Goal: Task Accomplishment & Management: Complete application form

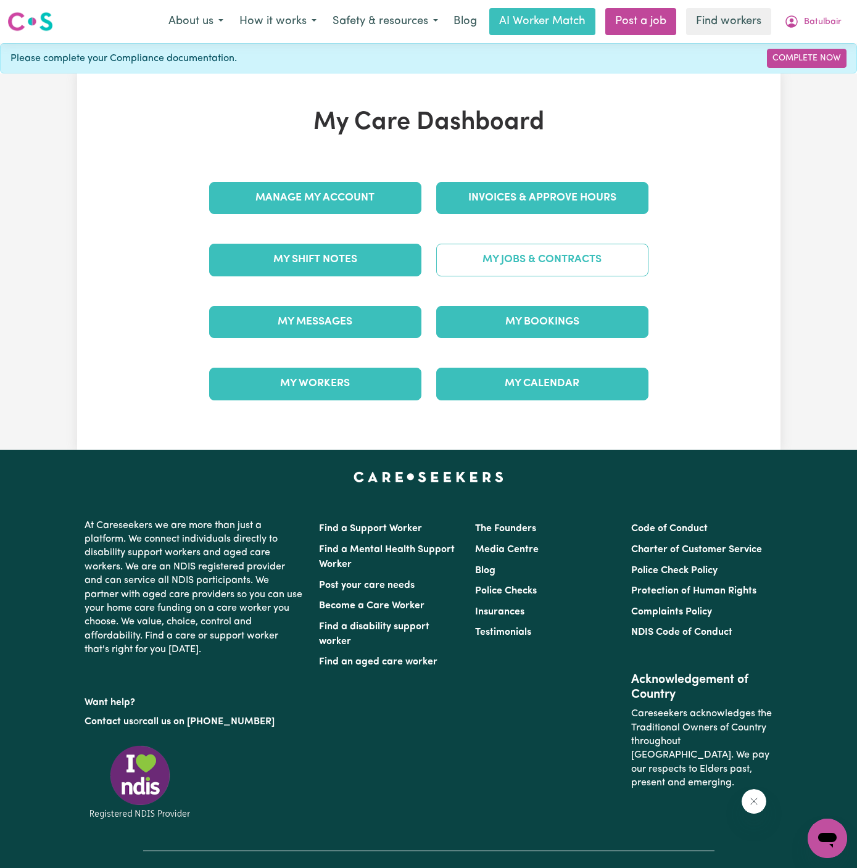
click at [546, 253] on link "My Jobs & Contracts" at bounding box center [542, 260] width 212 height 32
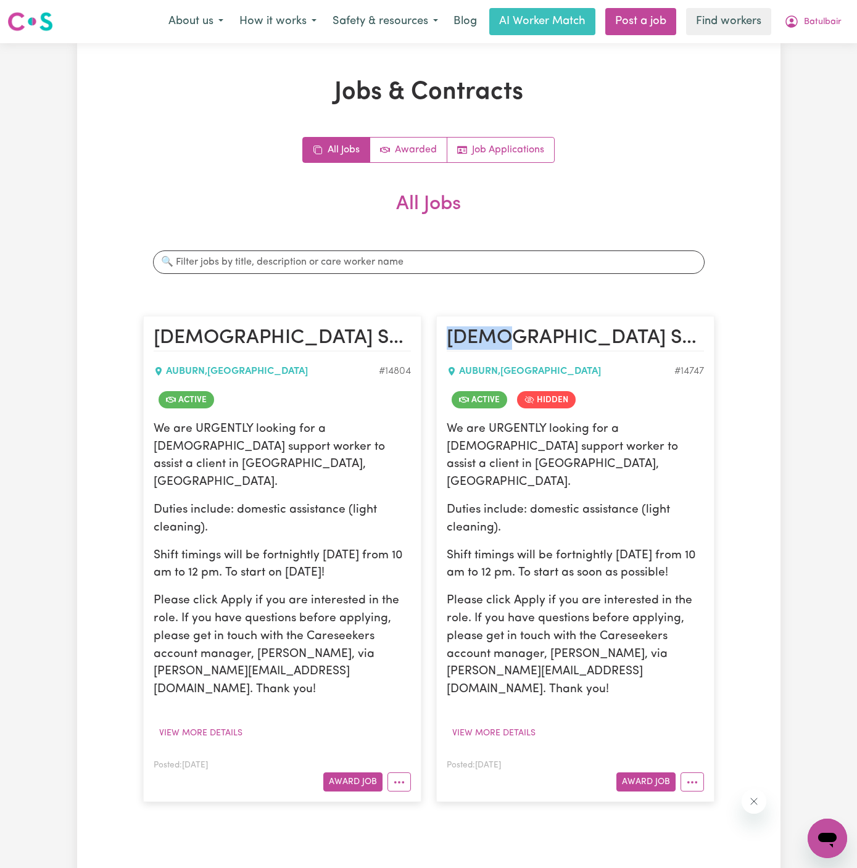
drag, startPoint x: 500, startPoint y: 338, endPoint x: 454, endPoint y: 546, distance: 212.3
click at [454, 546] on article "[DEMOGRAPHIC_DATA] Support Worker Needed Fortnight [DATE] In [GEOGRAPHIC_DATA],…" at bounding box center [575, 559] width 278 height 486
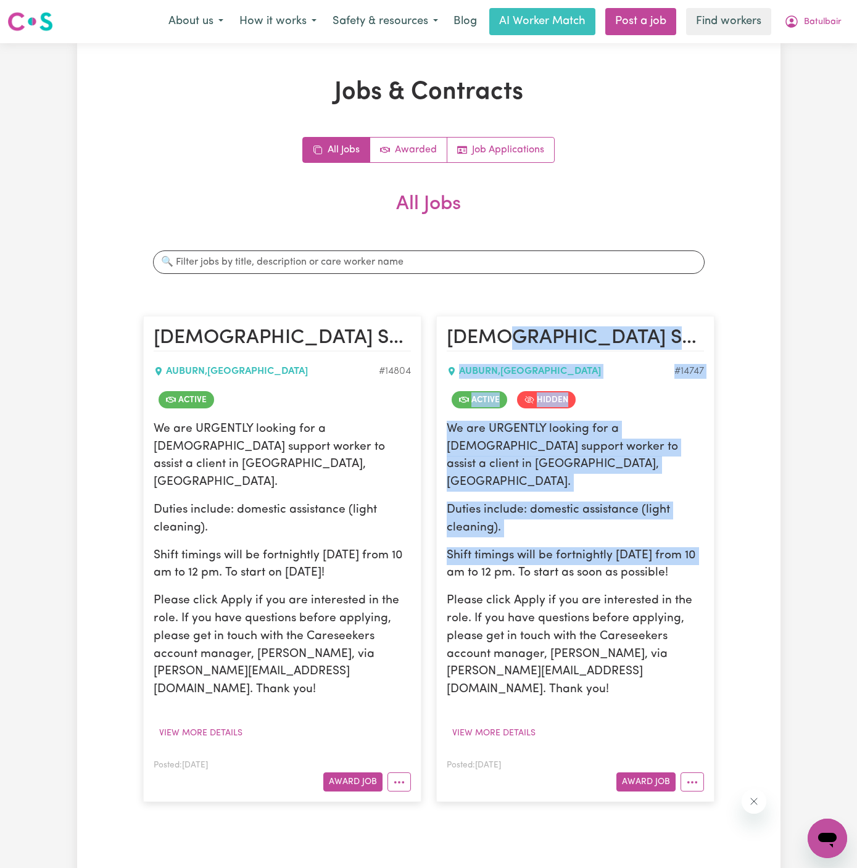
click at [454, 547] on p "Shift timings will be fortnightly [DATE] from 10 am to 12 pm. To start as soon …" at bounding box center [575, 565] width 257 height 36
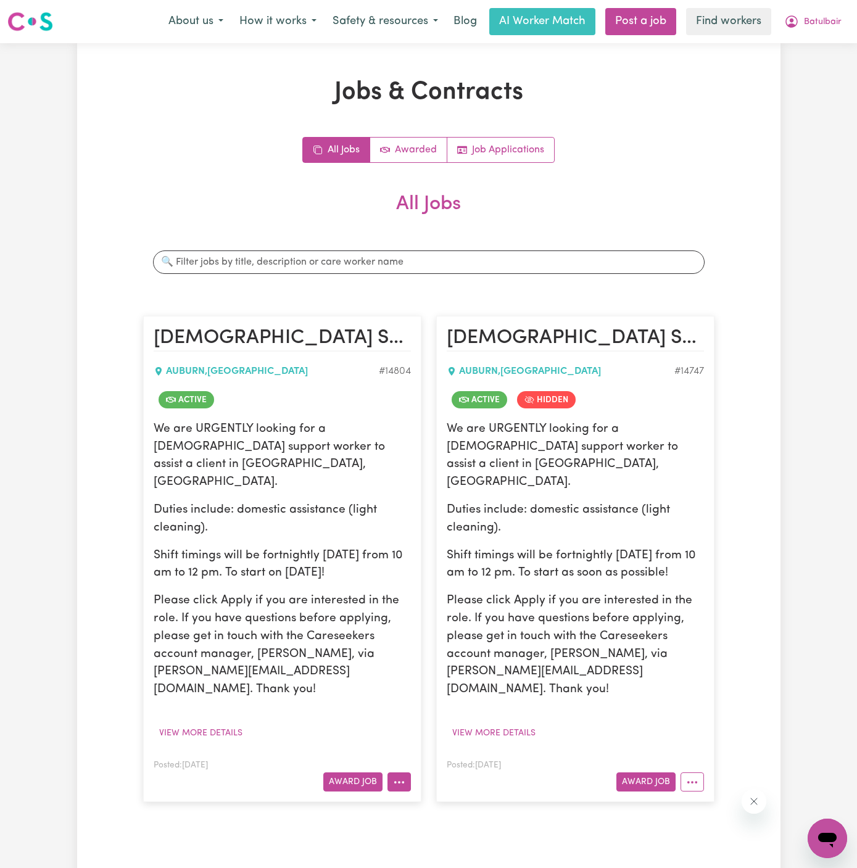
click at [401, 776] on icon "More options" at bounding box center [399, 782] width 12 height 12
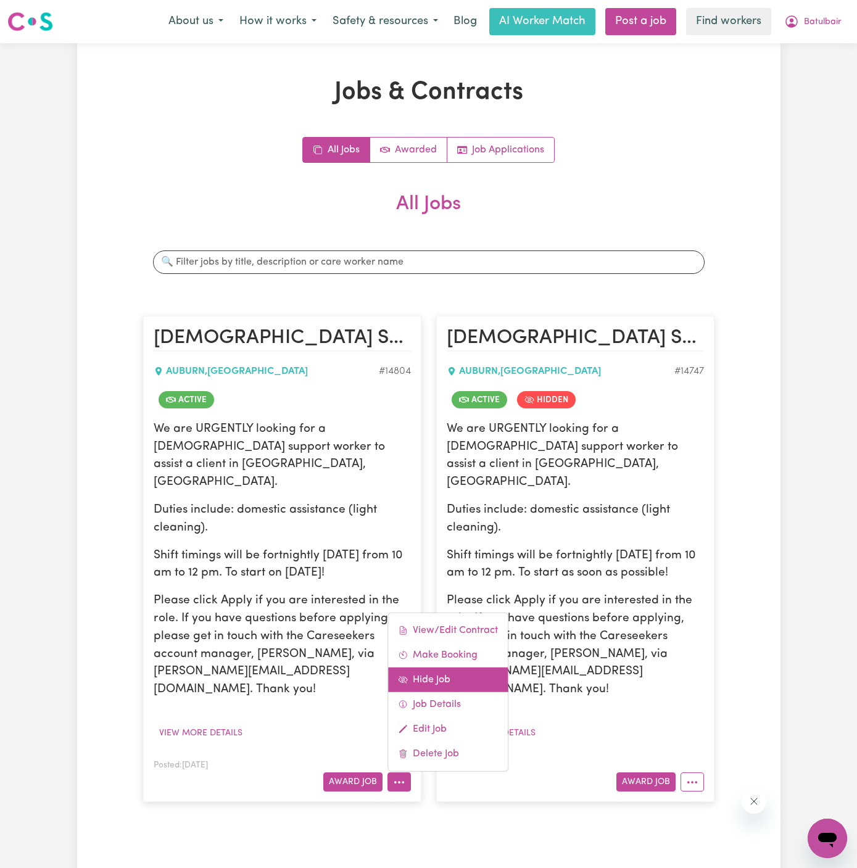
click at [449, 668] on link "Hide Job" at bounding box center [448, 680] width 120 height 25
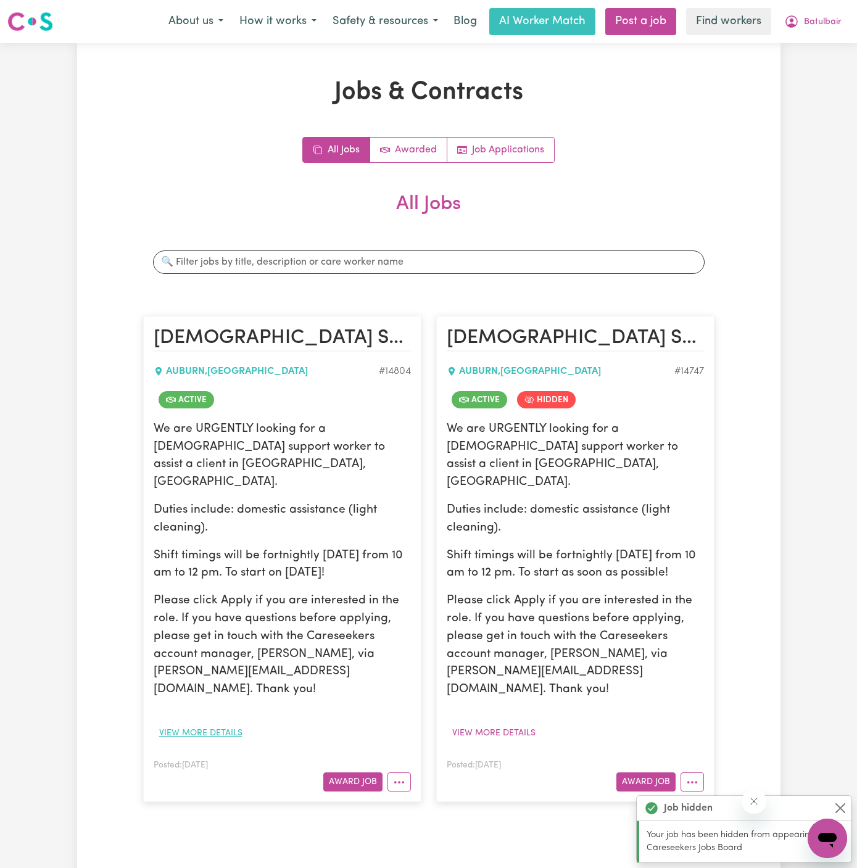
click at [232, 724] on button "View more details" at bounding box center [201, 733] width 94 height 19
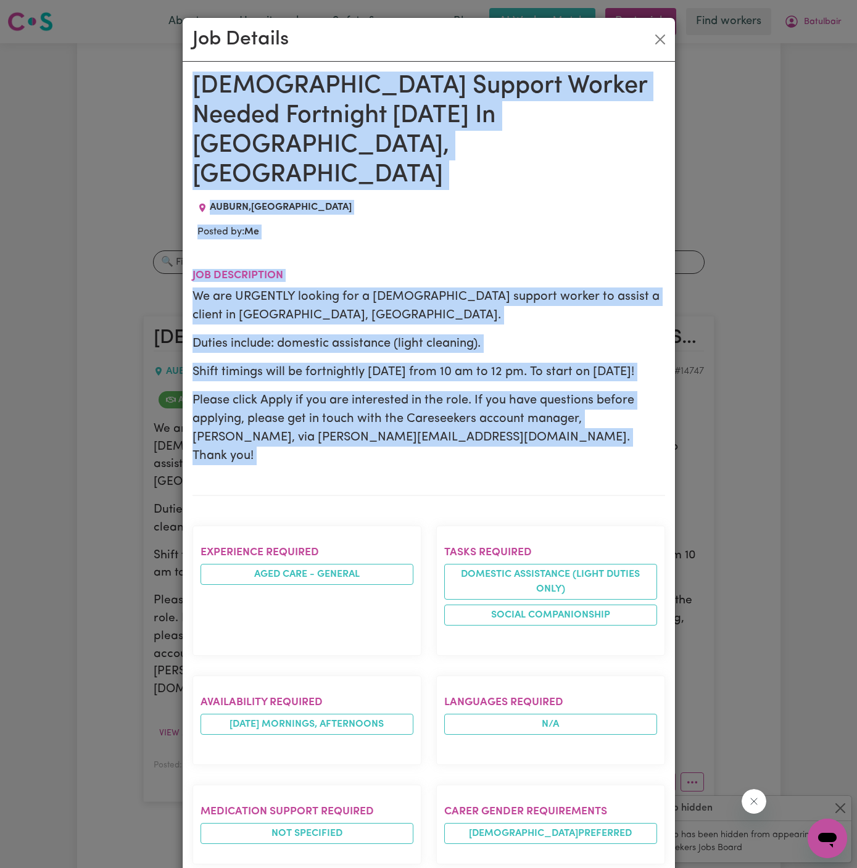
drag, startPoint x: 192, startPoint y: 81, endPoint x: 362, endPoint y: 868, distance: 804.5
click at [362, 868] on div "[DEMOGRAPHIC_DATA] Support Worker Needed Fortnight [DATE] In [GEOGRAPHIC_DATA],…" at bounding box center [429, 690] width 473 height 1236
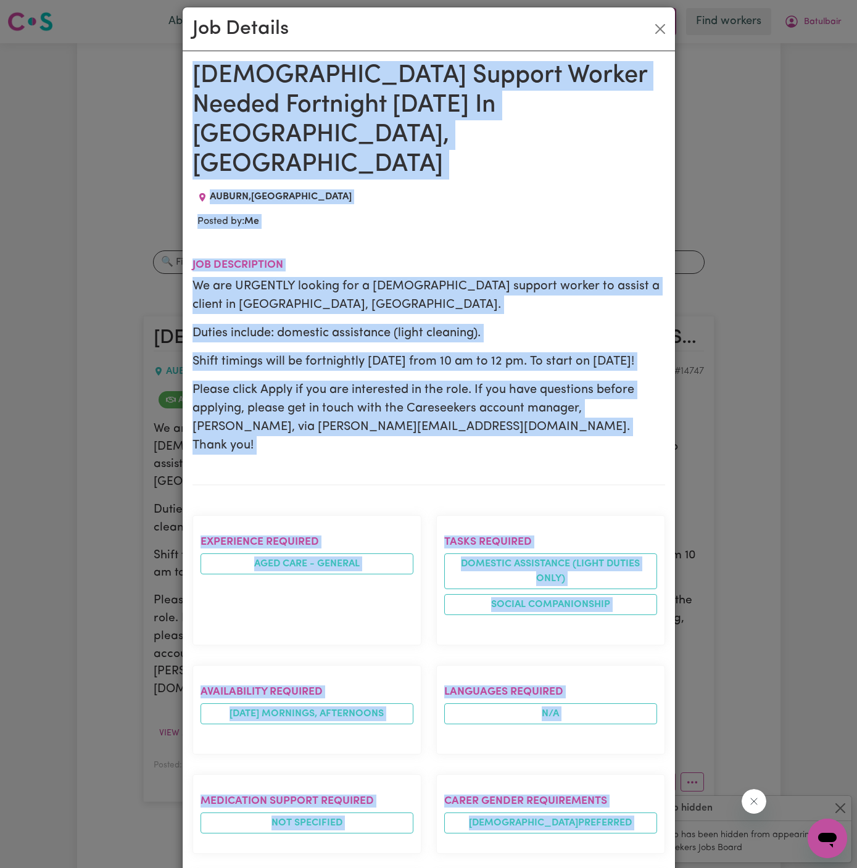
scroll to position [403, 0]
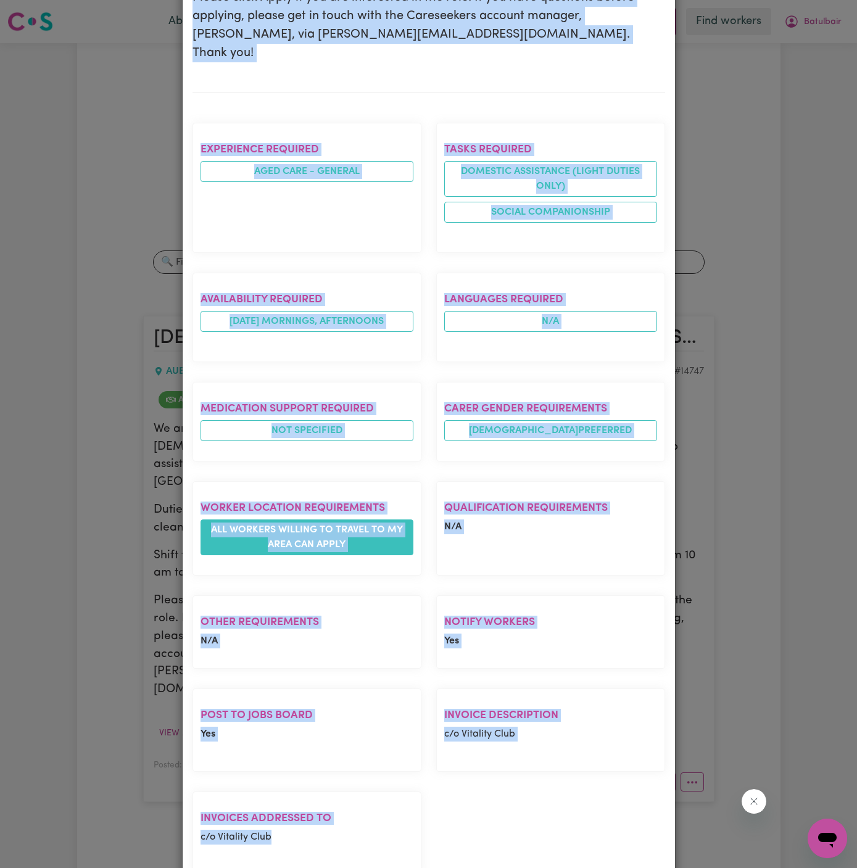
copy div "[DEMOGRAPHIC_DATA] Support Worker Needed Fortnight [DATE] In [GEOGRAPHIC_DATA],…"
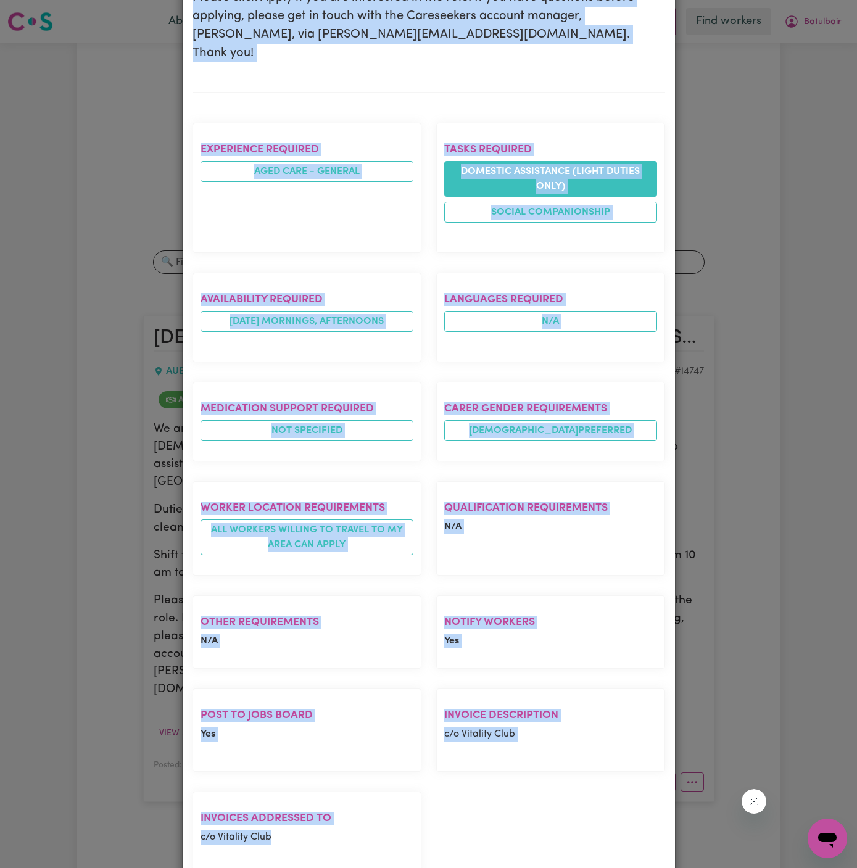
scroll to position [0, 0]
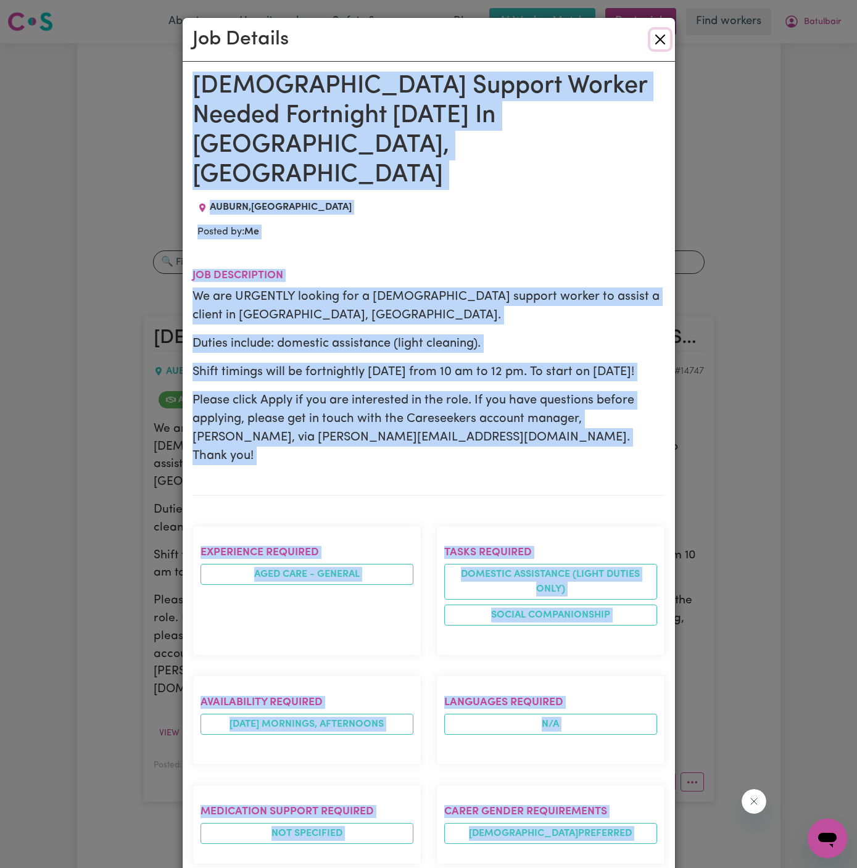
click at [656, 41] on button "Close" at bounding box center [660, 40] width 20 height 20
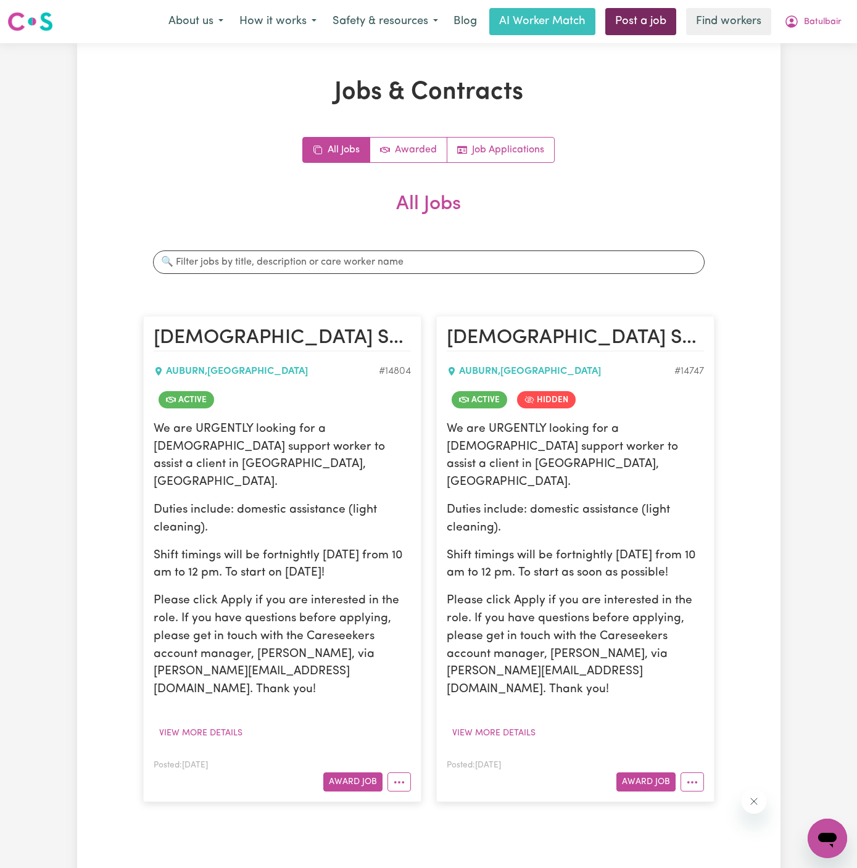
click at [648, 26] on link "Post a job" at bounding box center [640, 21] width 71 height 27
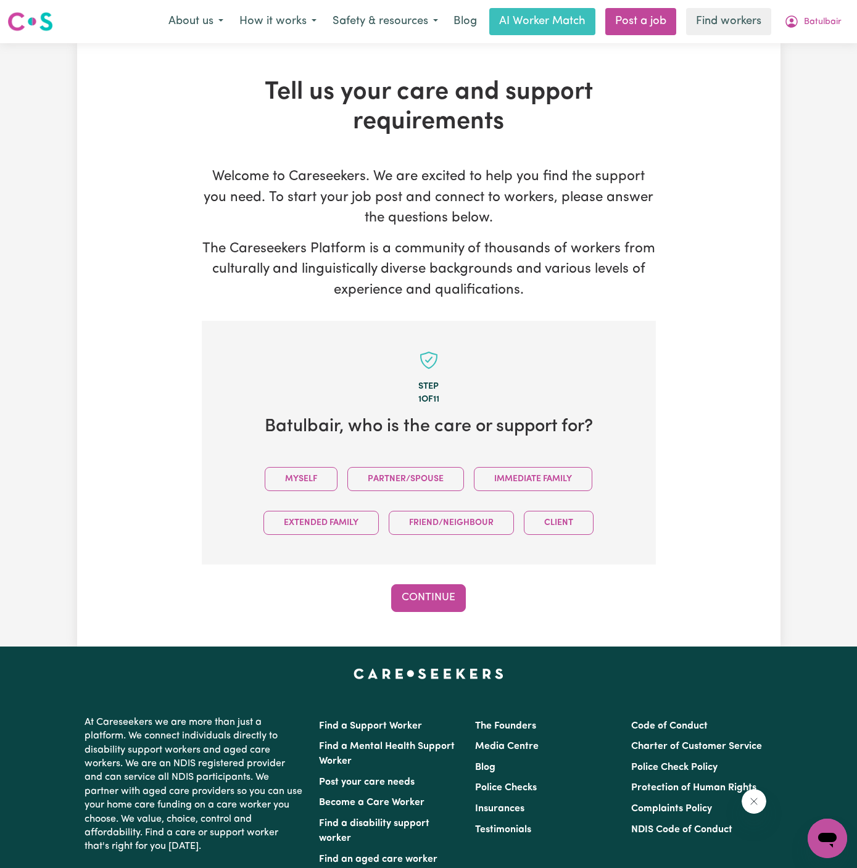
click at [308, 466] on div "Myself Partner/Spouse Immediate Family Extended Family Friend/Neighbour Client" at bounding box center [429, 501] width 415 height 88
click at [314, 478] on button "Myself" at bounding box center [301, 479] width 73 height 24
click at [453, 591] on button "Continue" at bounding box center [428, 597] width 75 height 27
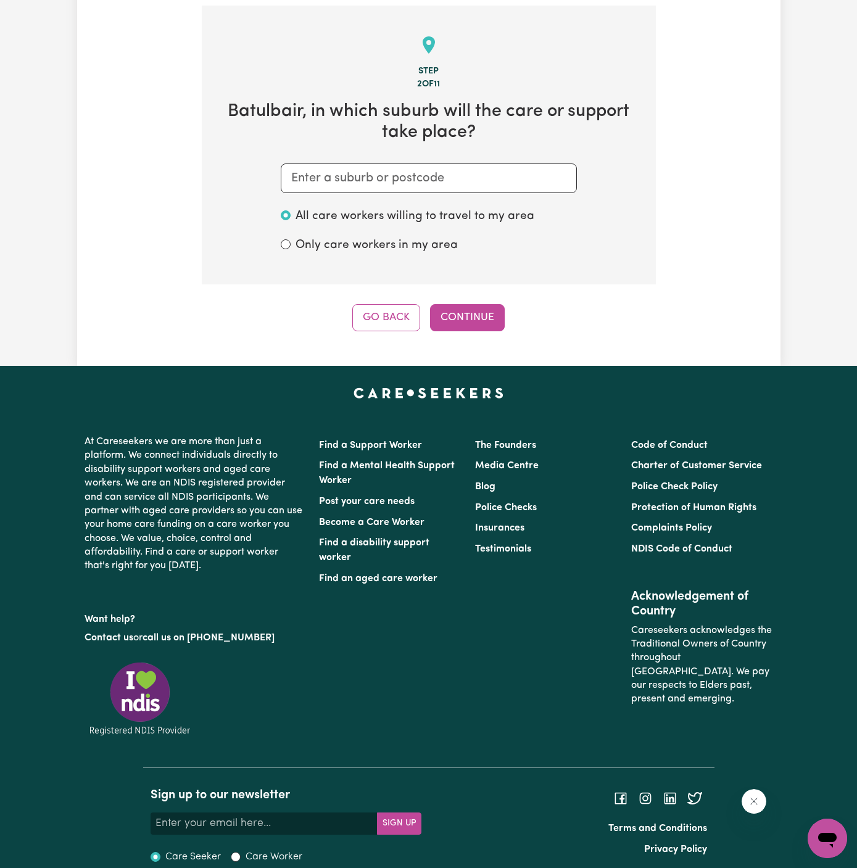
scroll to position [320, 0]
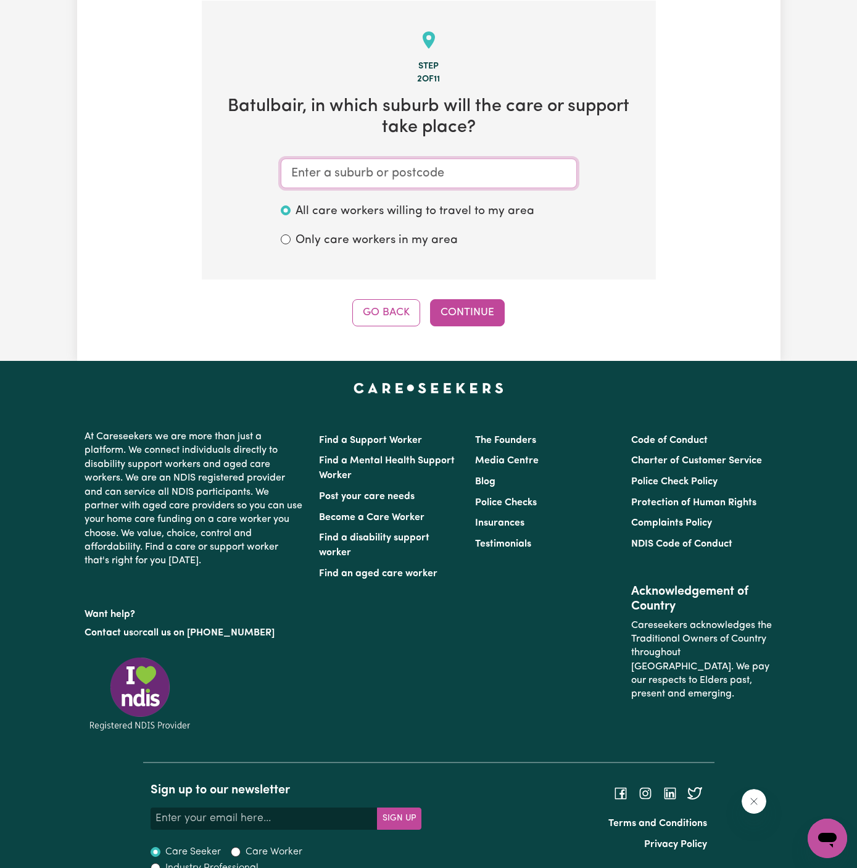
click at [360, 163] on input "text" at bounding box center [429, 174] width 296 height 30
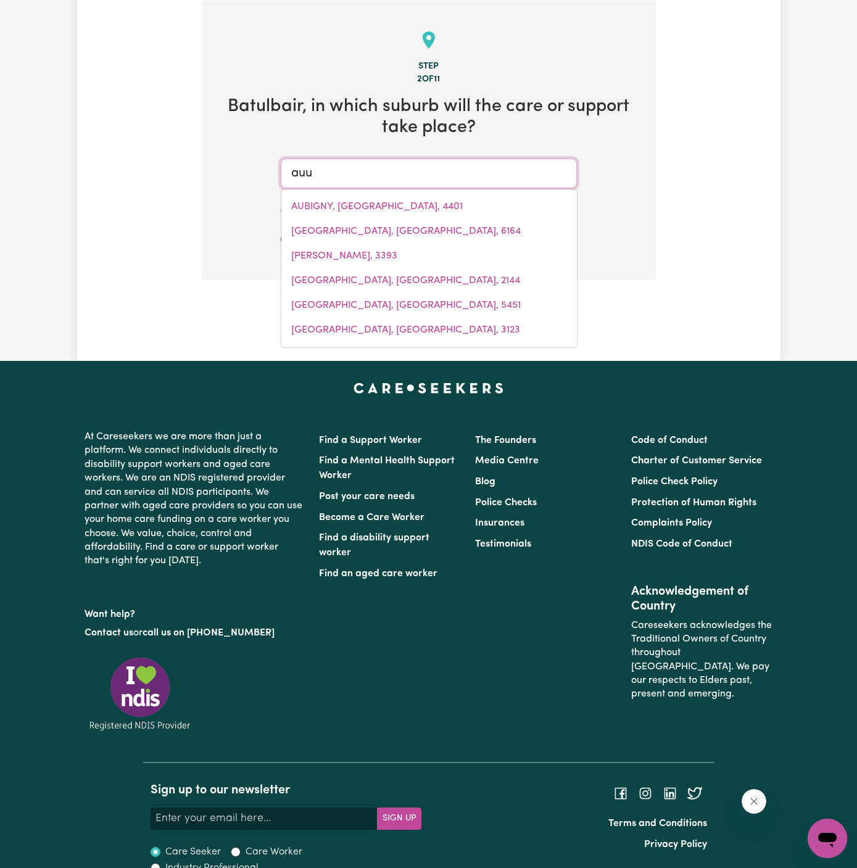
type input "au"
type input "auBIGNY, [GEOGRAPHIC_DATA], 4401"
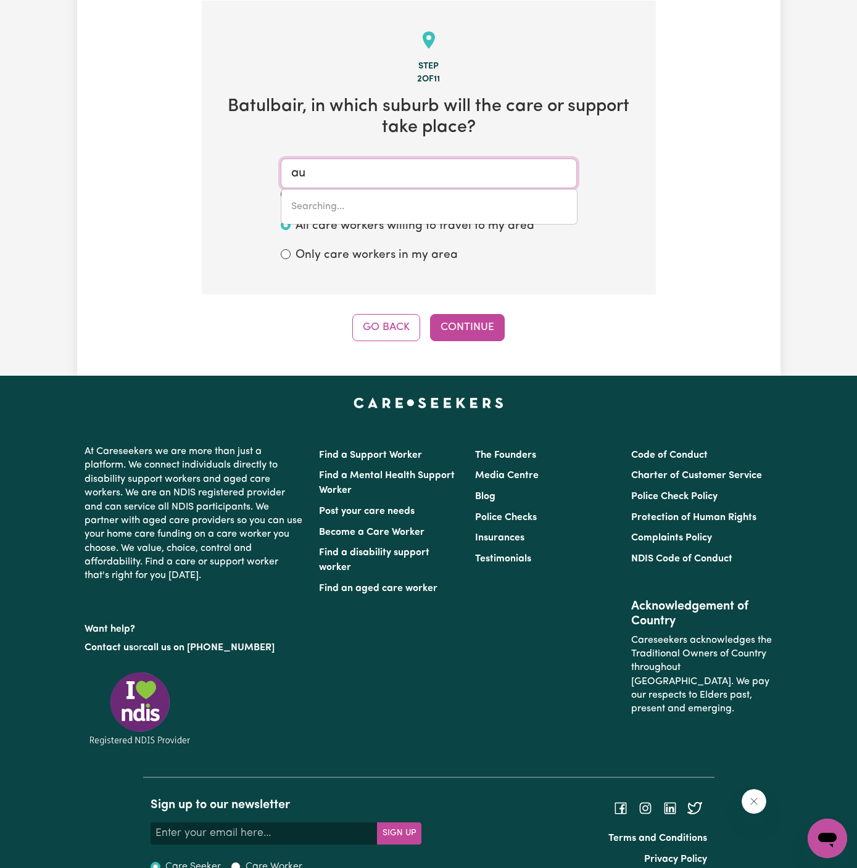
type input "aub"
type input "aubIGNY, [GEOGRAPHIC_DATA], 4401"
type input "aubu"
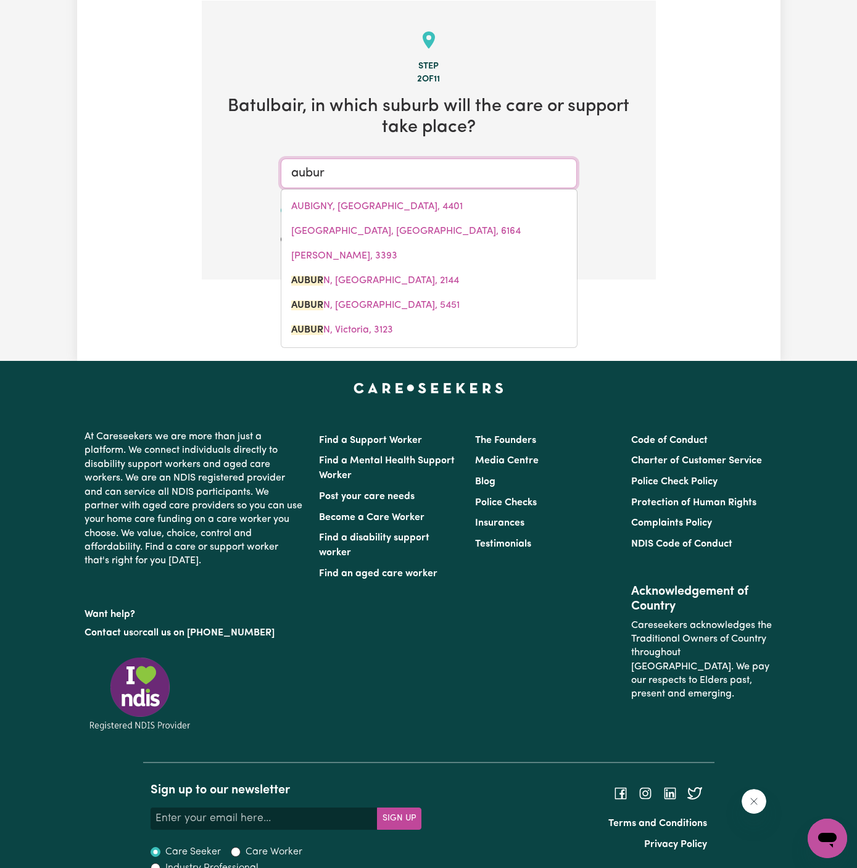
type input "auburn"
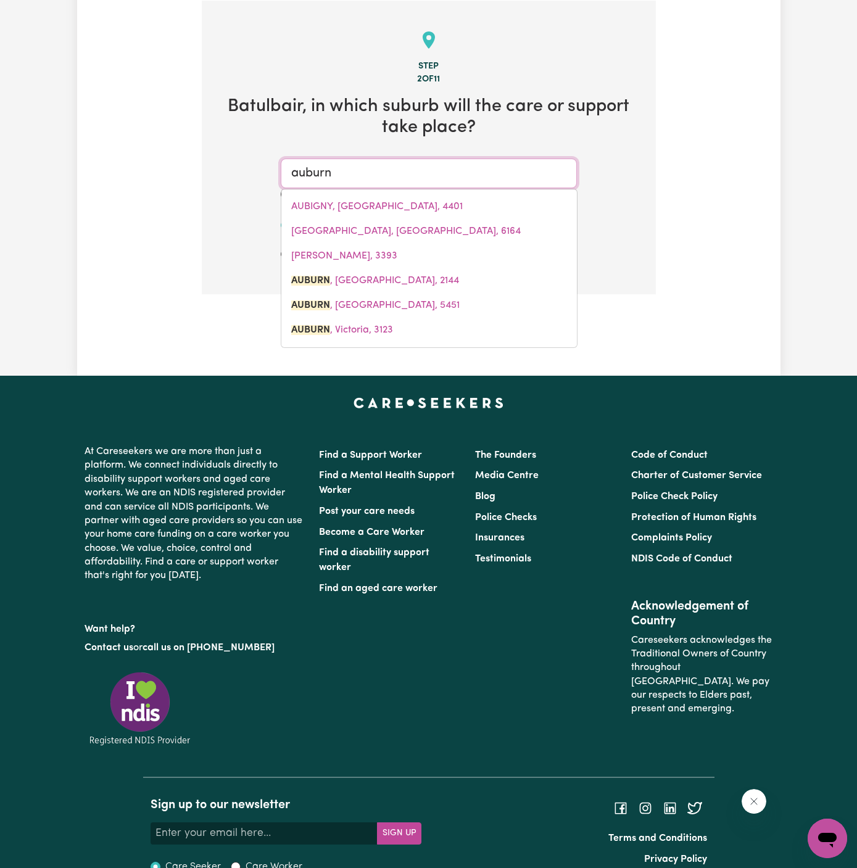
type input "[GEOGRAPHIC_DATA], [GEOGRAPHIC_DATA], 2144"
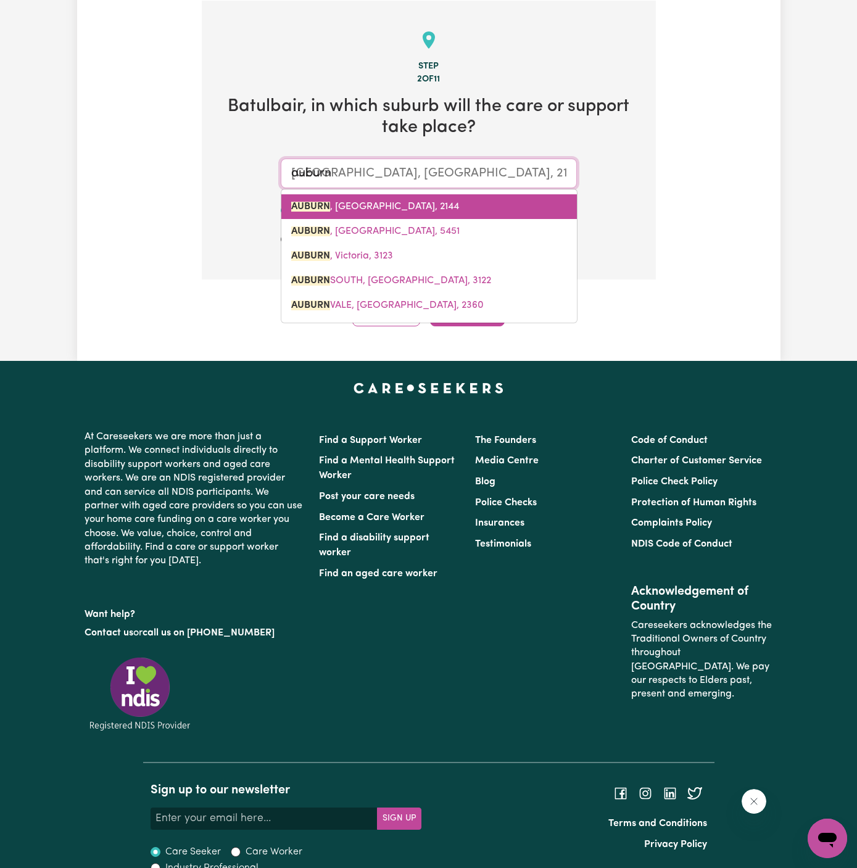
click at [362, 209] on span "[GEOGRAPHIC_DATA] , [GEOGRAPHIC_DATA], 2144" at bounding box center [375, 207] width 168 height 10
type input "[GEOGRAPHIC_DATA], [GEOGRAPHIC_DATA], 2144"
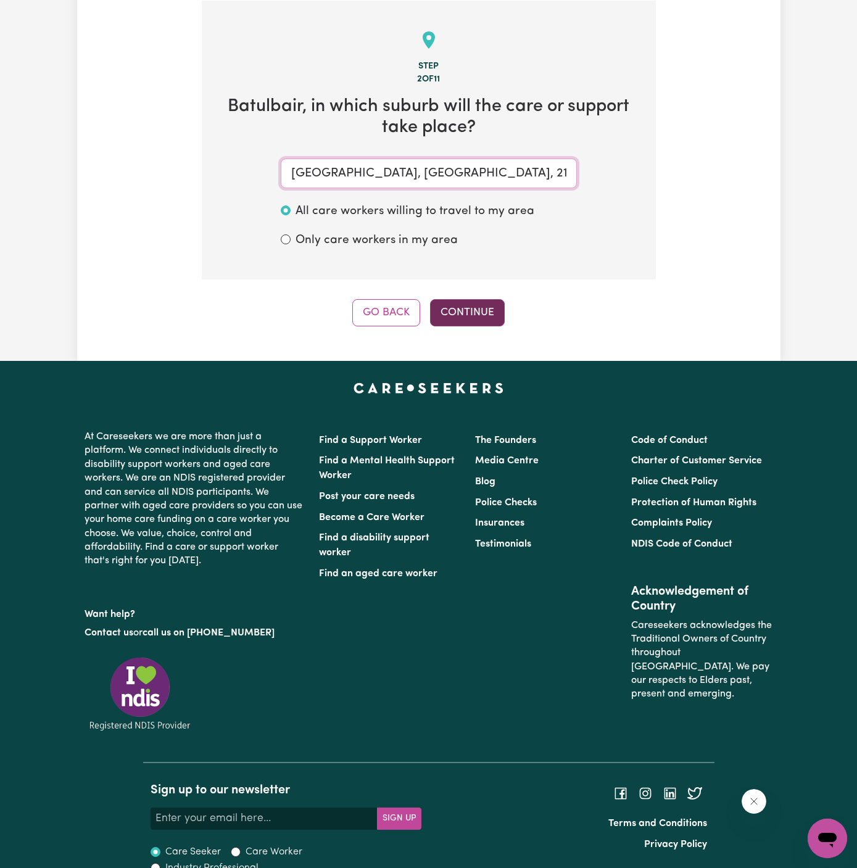
type input "[GEOGRAPHIC_DATA], [GEOGRAPHIC_DATA], 2144"
click at [488, 310] on button "Continue" at bounding box center [467, 312] width 75 height 27
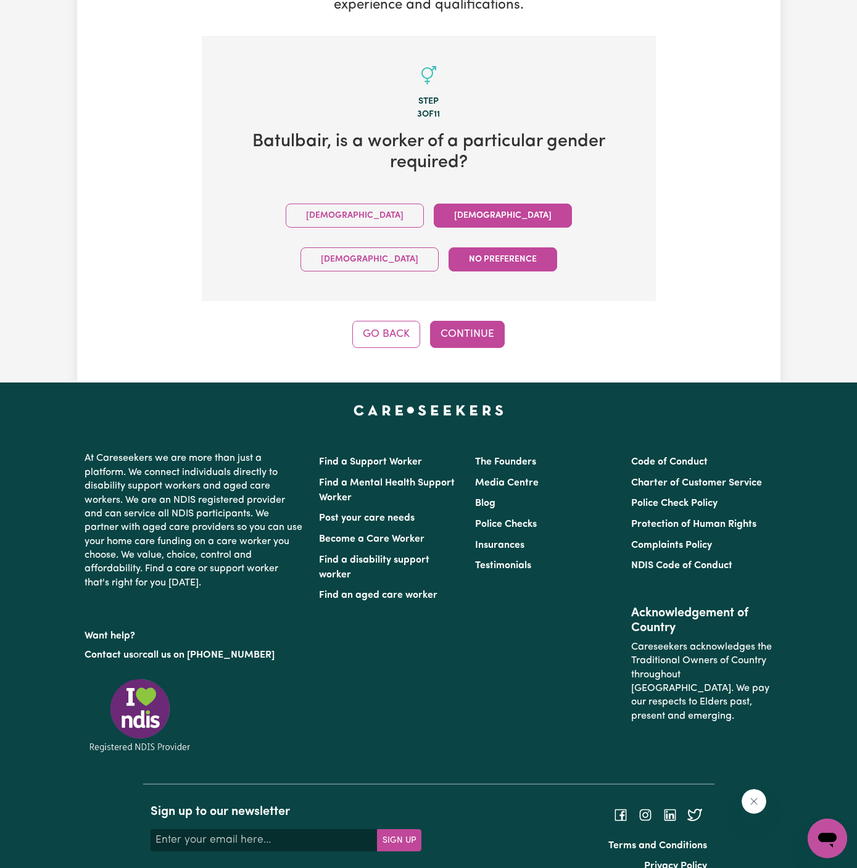
click at [434, 212] on button "[DEMOGRAPHIC_DATA]" at bounding box center [503, 216] width 138 height 24
click at [462, 321] on button "Continue" at bounding box center [467, 334] width 75 height 27
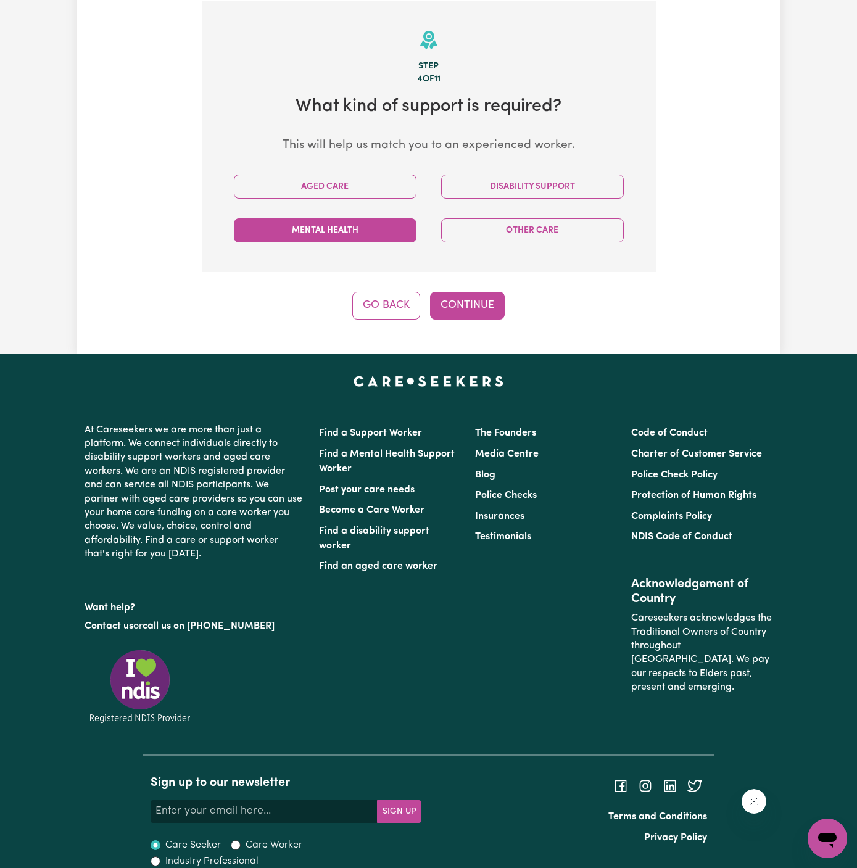
scroll to position [320, 0]
click at [380, 198] on div "Aged Care" at bounding box center [325, 187] width 207 height 44
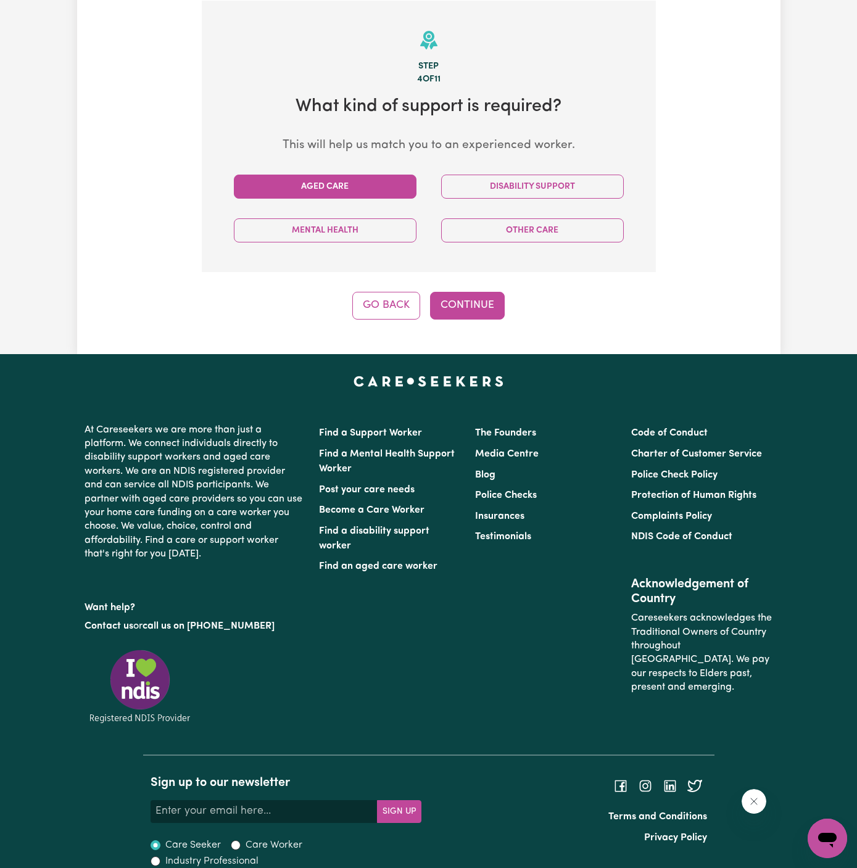
click at [383, 190] on button "Aged Care" at bounding box center [325, 187] width 183 height 24
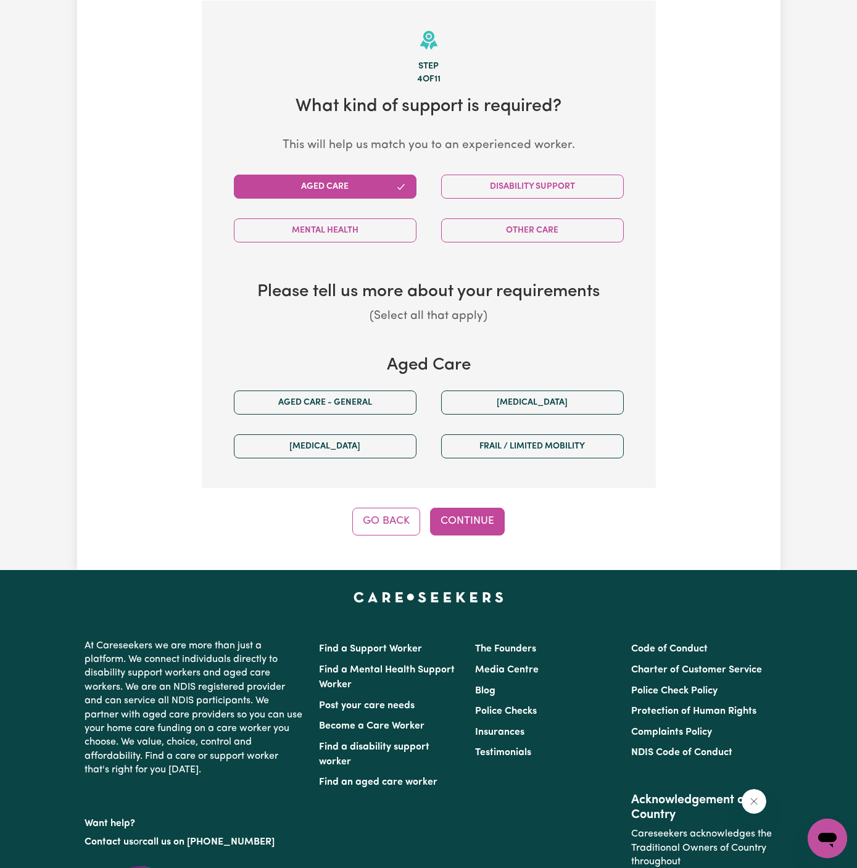
click at [376, 415] on div "Aged care - General" at bounding box center [325, 403] width 207 height 44
click at [377, 409] on button "Aged care - General" at bounding box center [325, 403] width 183 height 24
click at [472, 501] on div "Step 4 of 11 What kind of support is required? This will help us match you to a…" at bounding box center [429, 268] width 454 height 535
click at [472, 504] on div "Step 4 of 11 What kind of support is required? This will help us match you to a…" at bounding box center [429, 268] width 454 height 535
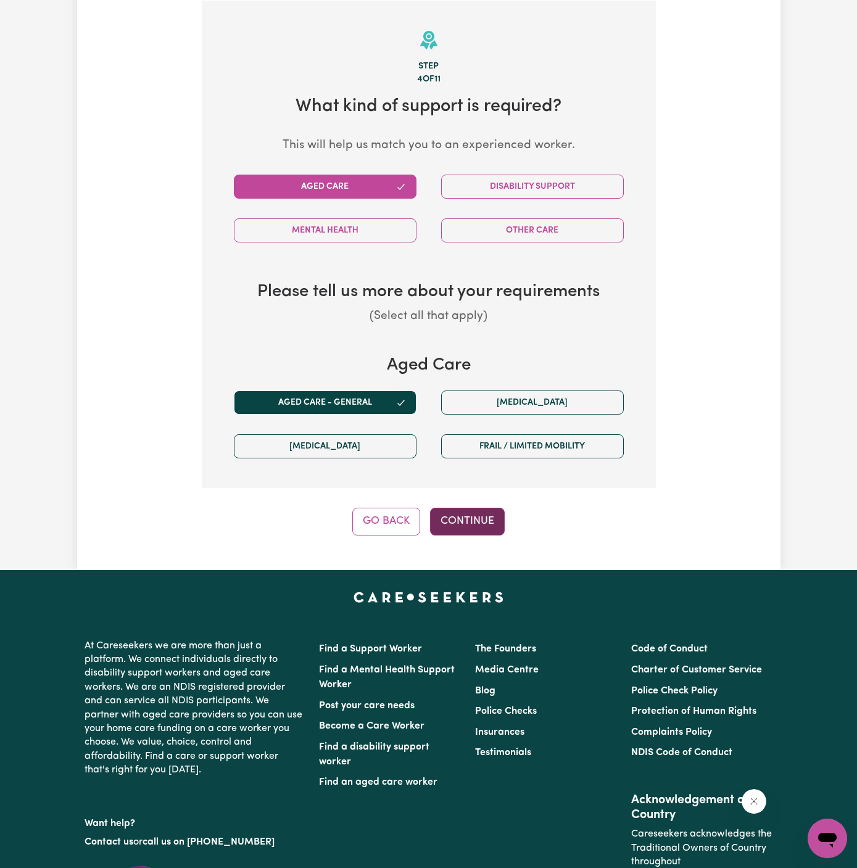
click at [473, 510] on button "Continue" at bounding box center [467, 521] width 75 height 27
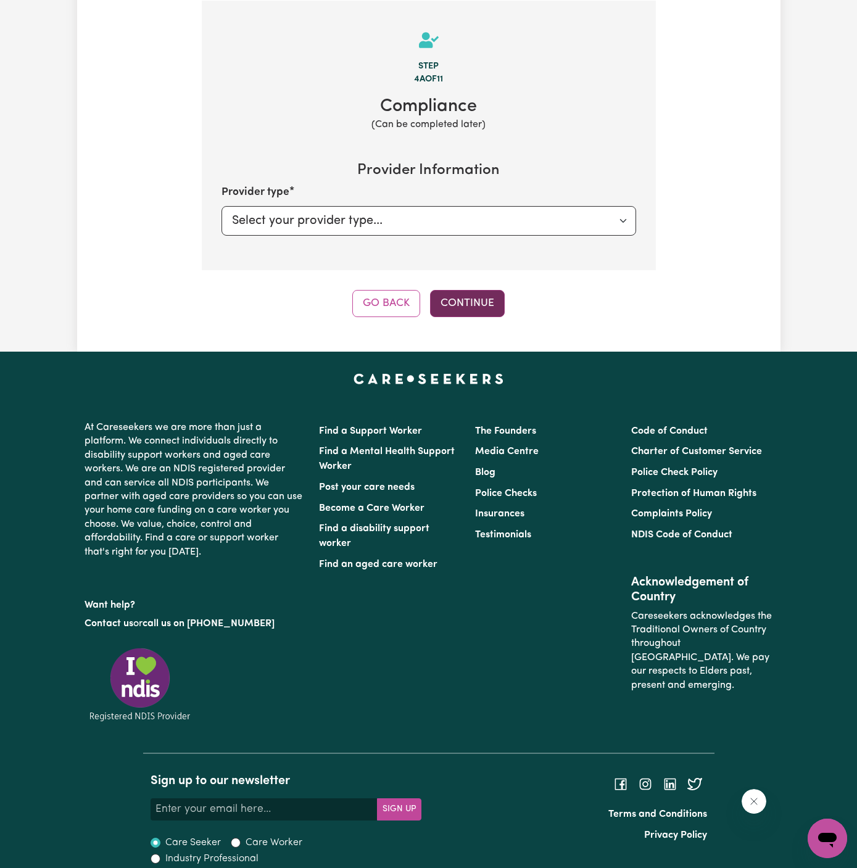
click at [470, 313] on button "Continue" at bounding box center [467, 303] width 75 height 27
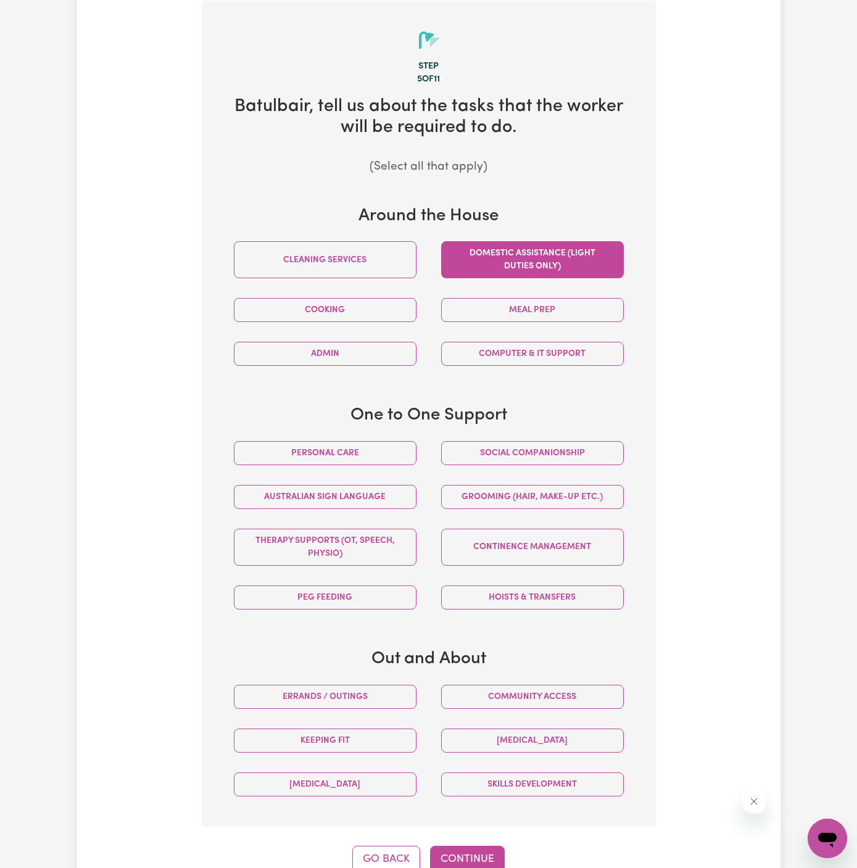
click at [585, 265] on button "Domestic assistance (light duties only)" at bounding box center [532, 259] width 183 height 37
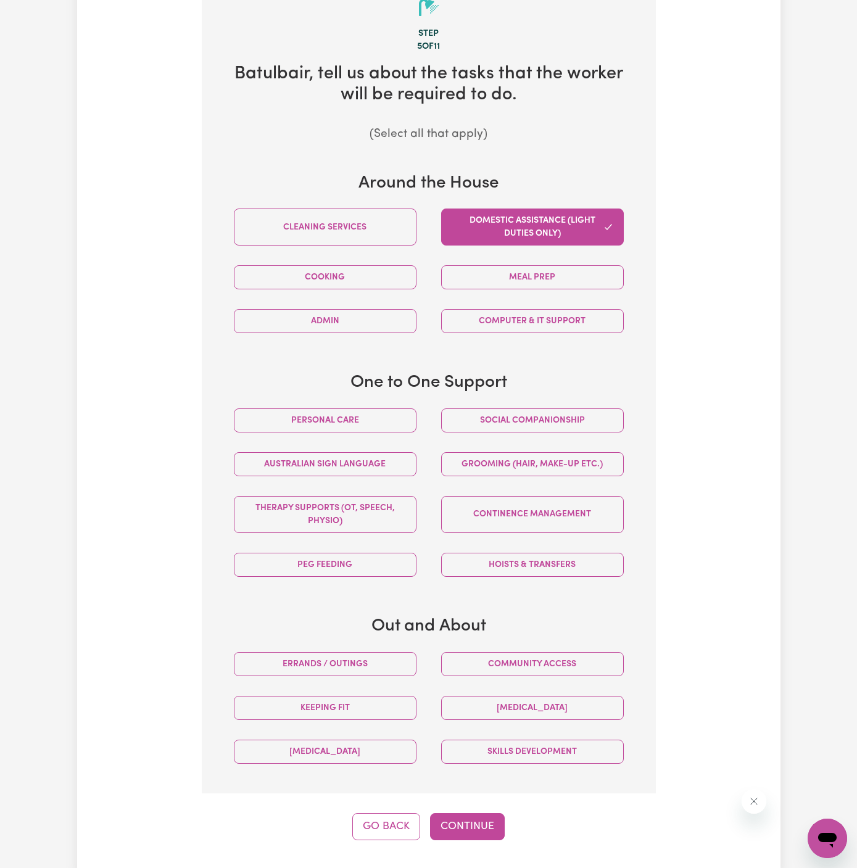
scroll to position [359, 0]
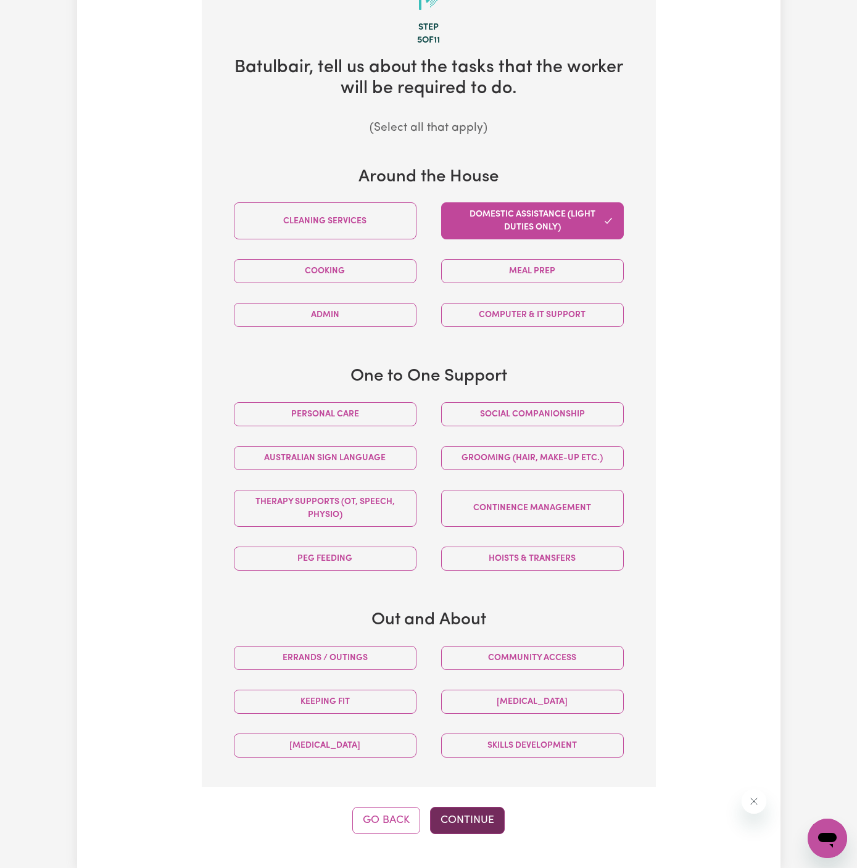
click at [479, 809] on button "Continue" at bounding box center [467, 820] width 75 height 27
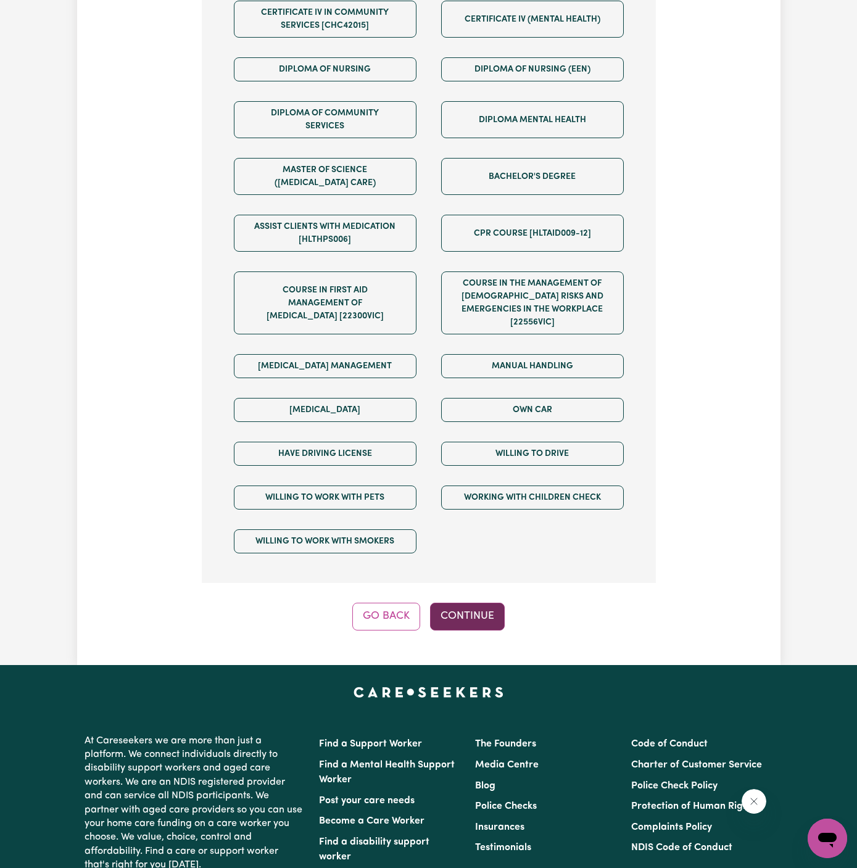
click at [484, 603] on button "Continue" at bounding box center [467, 616] width 75 height 27
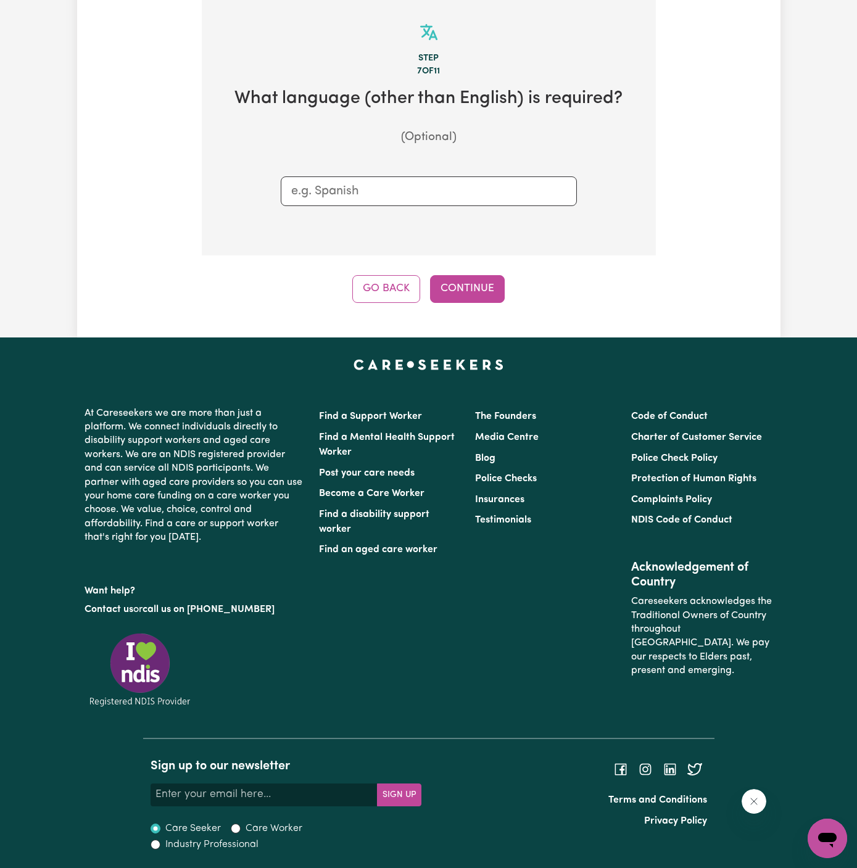
scroll to position [320, 0]
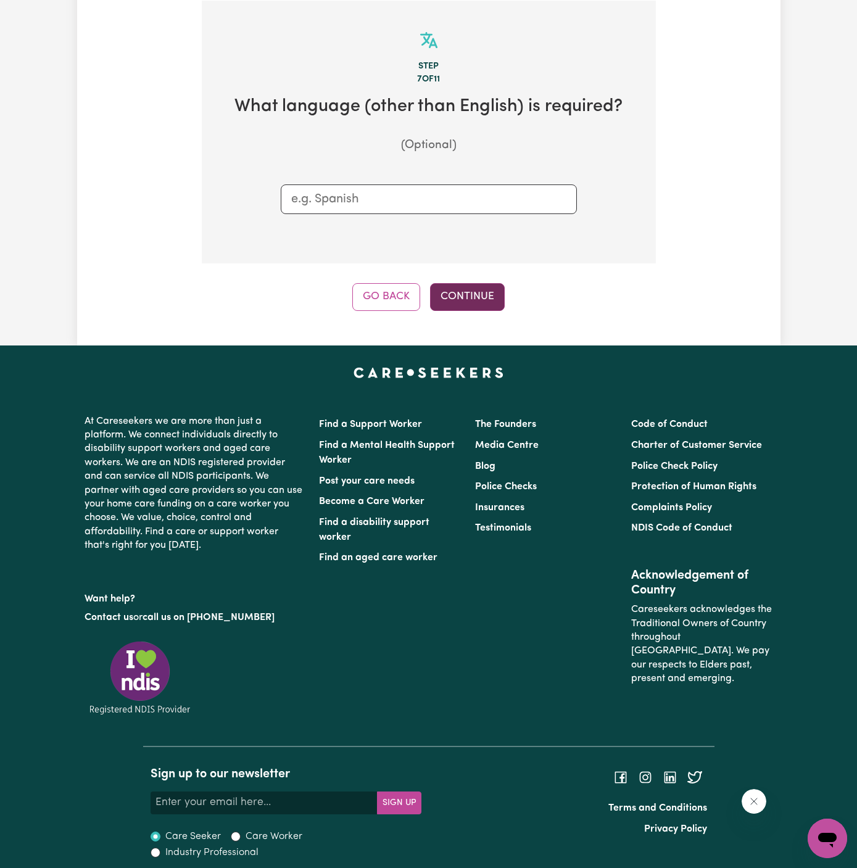
click at [463, 293] on button "Continue" at bounding box center [467, 296] width 75 height 27
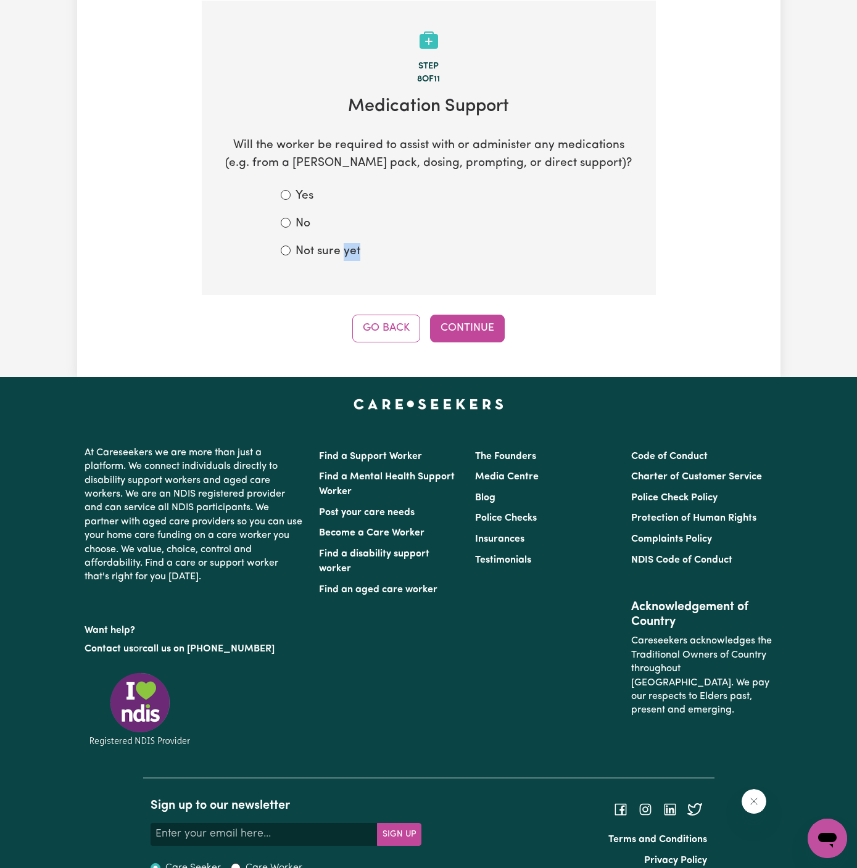
drag, startPoint x: 426, startPoint y: 291, endPoint x: 338, endPoint y: 247, distance: 98.5
click at [338, 247] on section "Step 8 of 11 Medication Support Will the worker be required to assist with or a…" at bounding box center [429, 148] width 454 height 295
click at [305, 226] on label "No" at bounding box center [303, 224] width 15 height 18
click at [291, 226] on input "No" at bounding box center [286, 223] width 10 height 10
radio input "true"
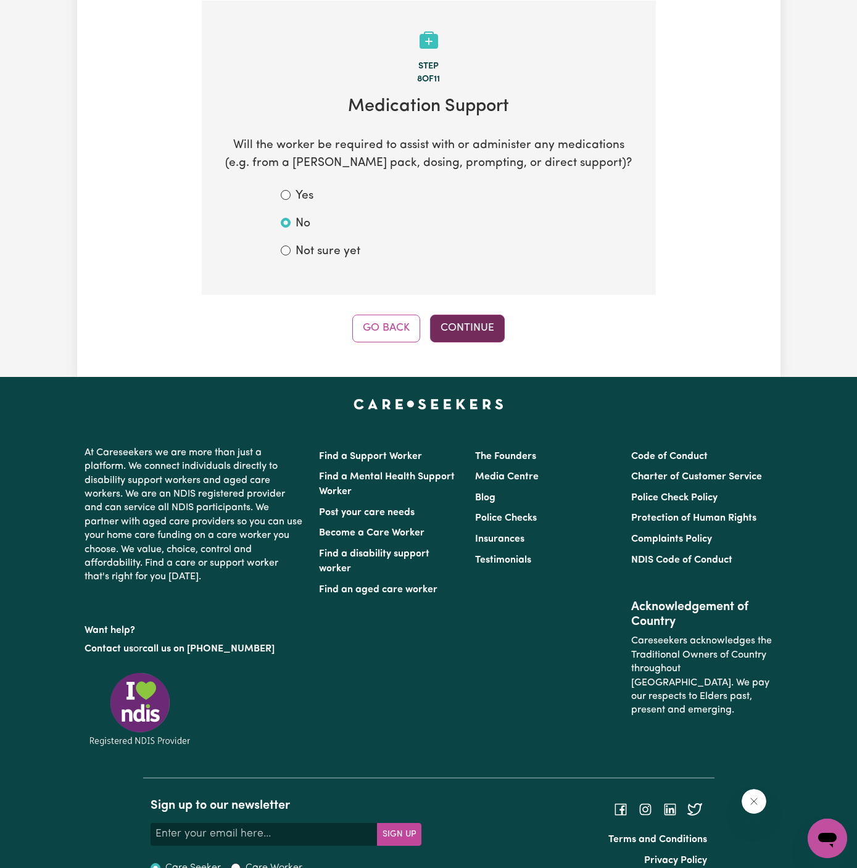
click at [483, 338] on button "Continue" at bounding box center [467, 328] width 75 height 27
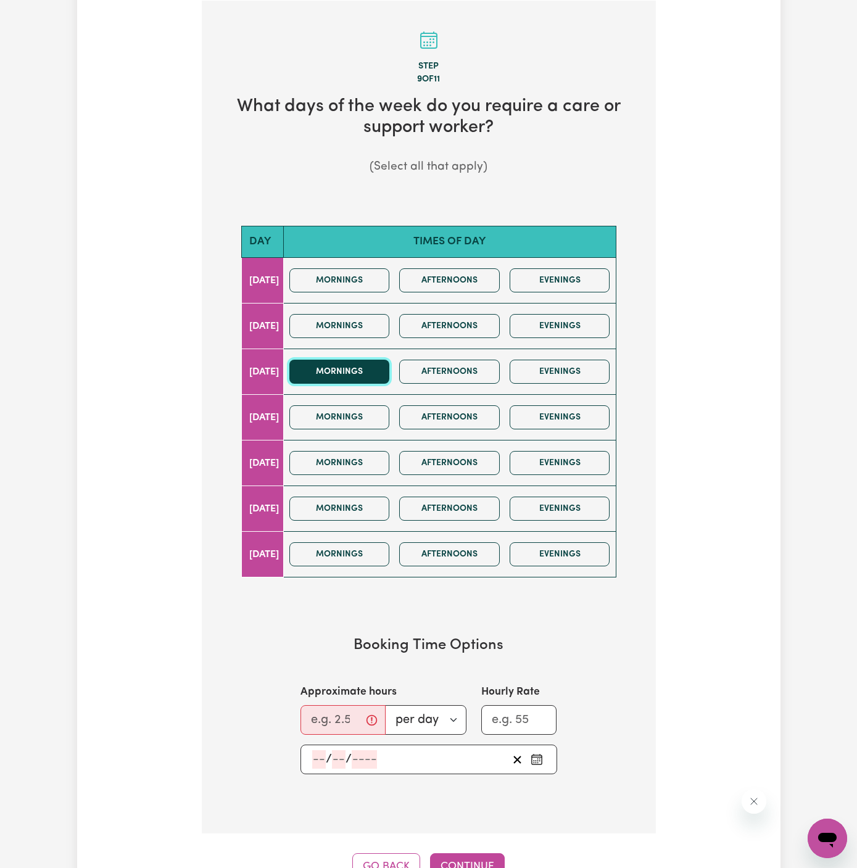
click at [370, 370] on button "Mornings" at bounding box center [339, 372] width 101 height 24
click at [447, 372] on button "Afternoons" at bounding box center [449, 372] width 101 height 24
click at [336, 717] on input "Approximate hours" at bounding box center [343, 720] width 85 height 30
type input "2"
click at [322, 762] on input "number" at bounding box center [319, 759] width 14 height 19
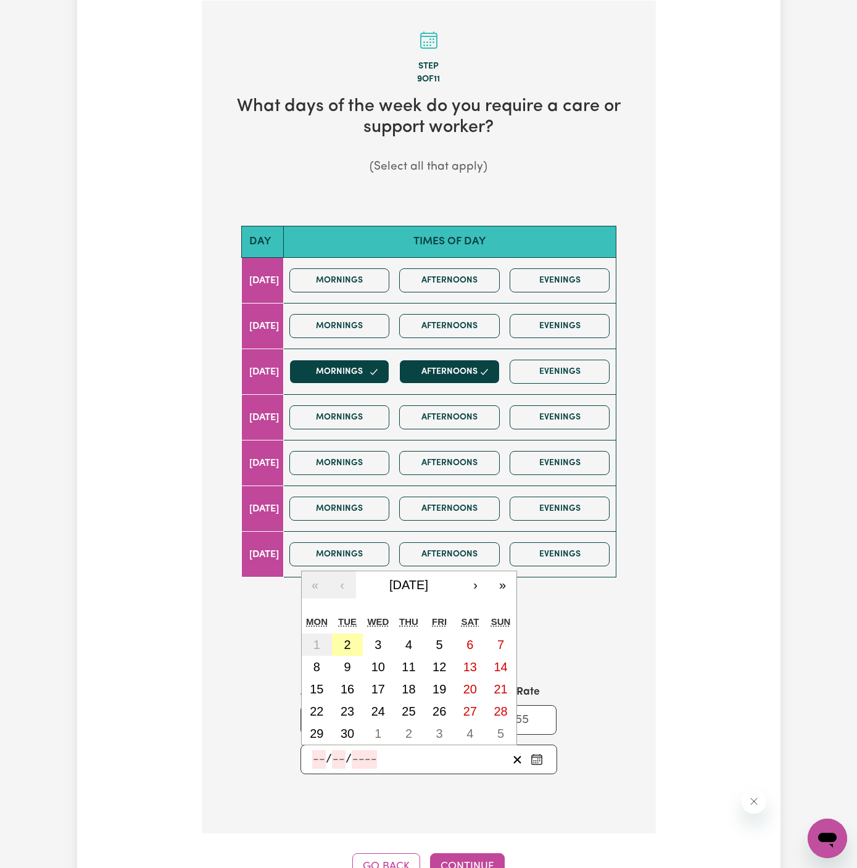
click at [346, 646] on abbr "2" at bounding box center [347, 645] width 7 height 14
type input "[DATE]"
type input "2"
type input "9"
type input "2025"
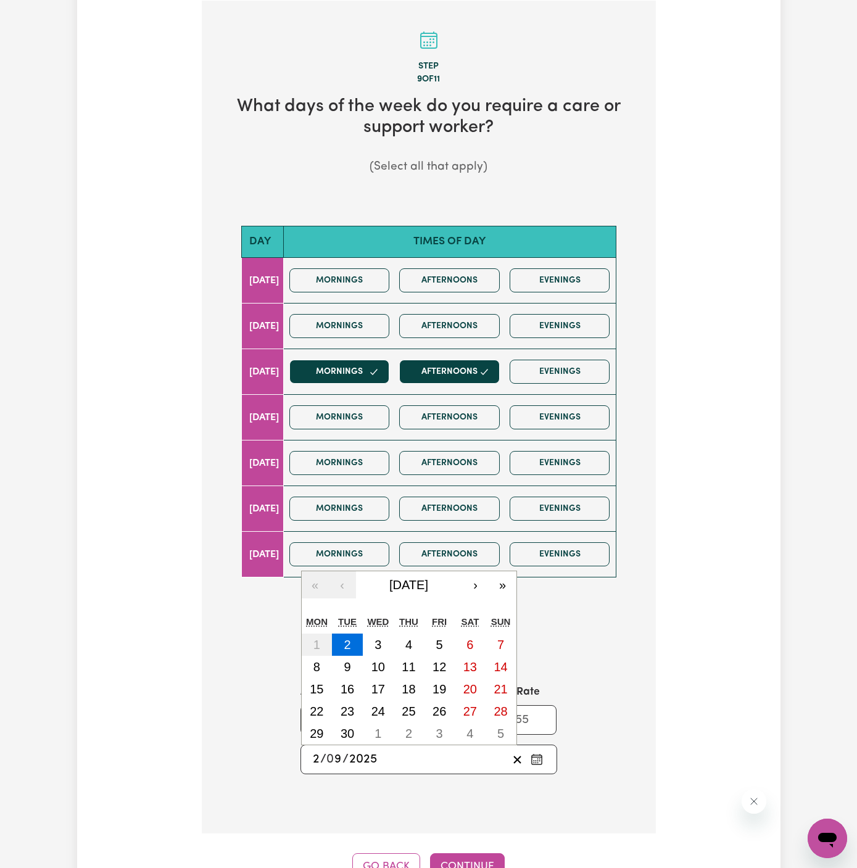
click at [312, 750] on input "2" at bounding box center [316, 759] width 8 height 19
click at [376, 638] on abbr "3" at bounding box center [378, 645] width 7 height 14
type input "[DATE]"
type input "3"
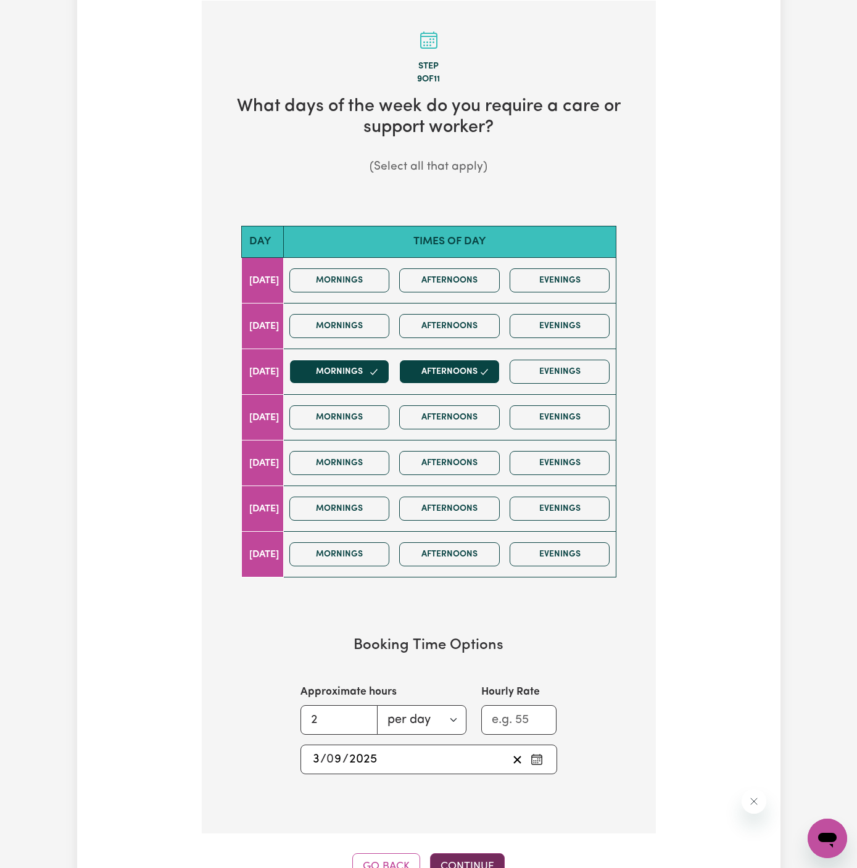
click at [460, 856] on button "Continue" at bounding box center [467, 867] width 75 height 27
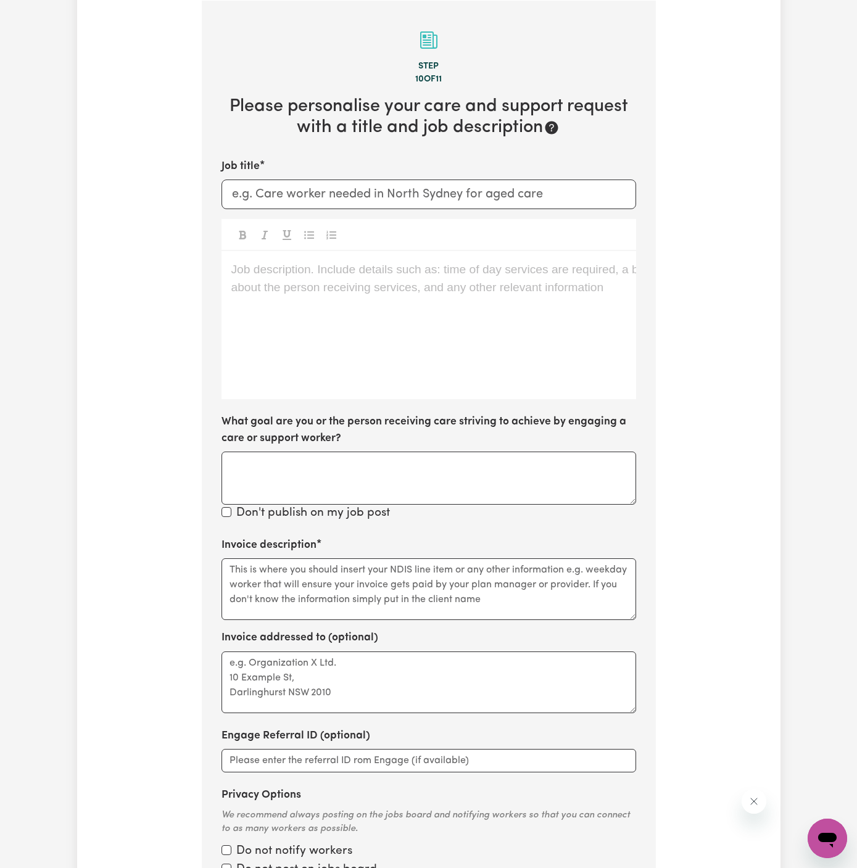
click at [245, 360] on div "Job description. Include details such as: time of day services are required, a …" at bounding box center [429, 325] width 415 height 148
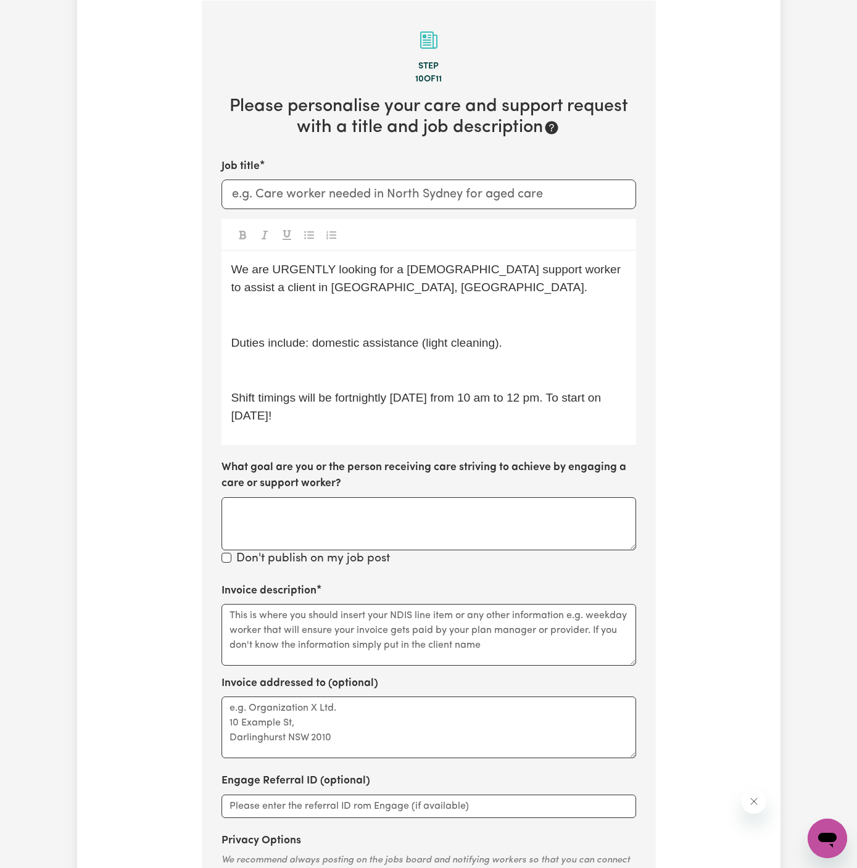
click at [235, 411] on span "Shift timings will be fortnightly [DATE] from 10 am to 12 pm. To start on [DATE…" at bounding box center [417, 406] width 373 height 31
click at [306, 410] on span "Shift timings will be fortnightly [DATE] from 10 am to 12 pm. To start [DATE], …" at bounding box center [409, 406] width 357 height 31
click at [304, 380] on div "We are URGENTLY looking for a [DEMOGRAPHIC_DATA] support worker to assist a cli…" at bounding box center [429, 348] width 415 height 194
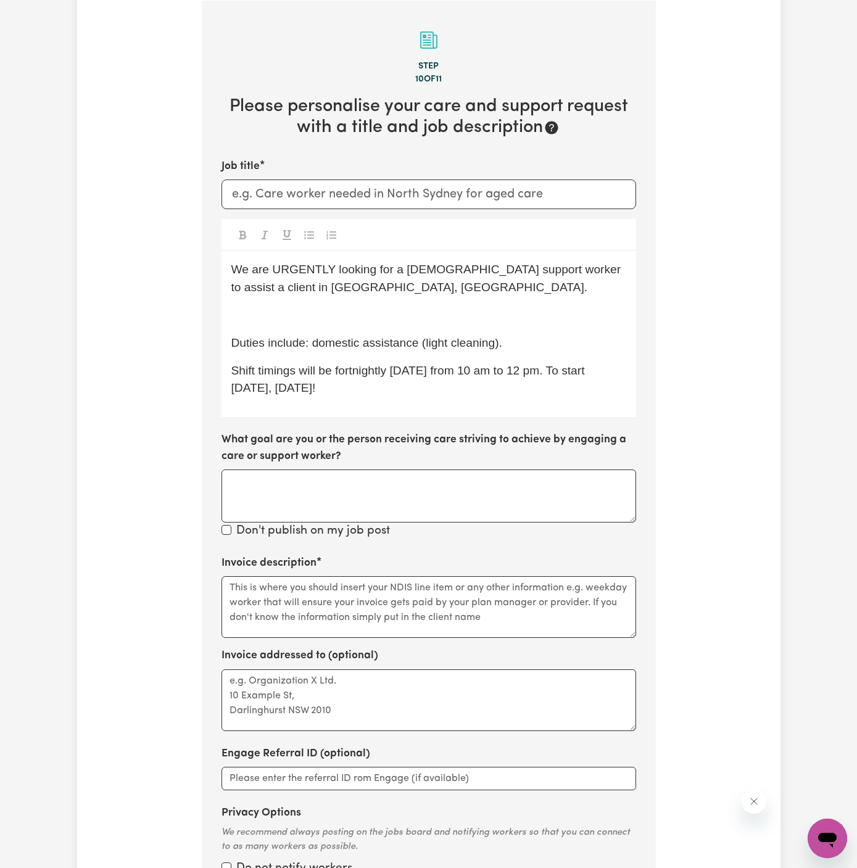
click at [326, 319] on p "﻿" at bounding box center [428, 316] width 395 height 18
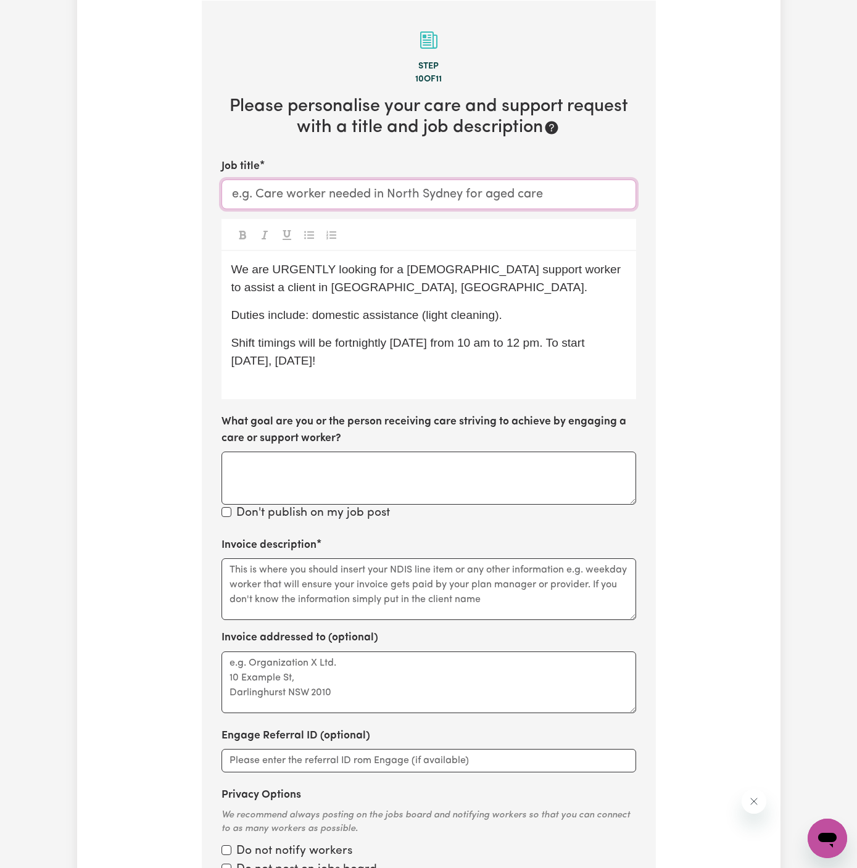
click at [350, 197] on input "Job title" at bounding box center [429, 195] width 415 height 30
paste input "[DEMOGRAPHIC_DATA] Support Worker Needed In [GEOGRAPHIC_DATA], [GEOGRAPHIC_DATA]"
type input "[DEMOGRAPHIC_DATA] Support Worker Needed In [GEOGRAPHIC_DATA], [GEOGRAPHIC_DATA]"
click at [407, 561] on textarea "Invoice description" at bounding box center [429, 590] width 415 height 62
paste textarea "c/o Vitality Club"
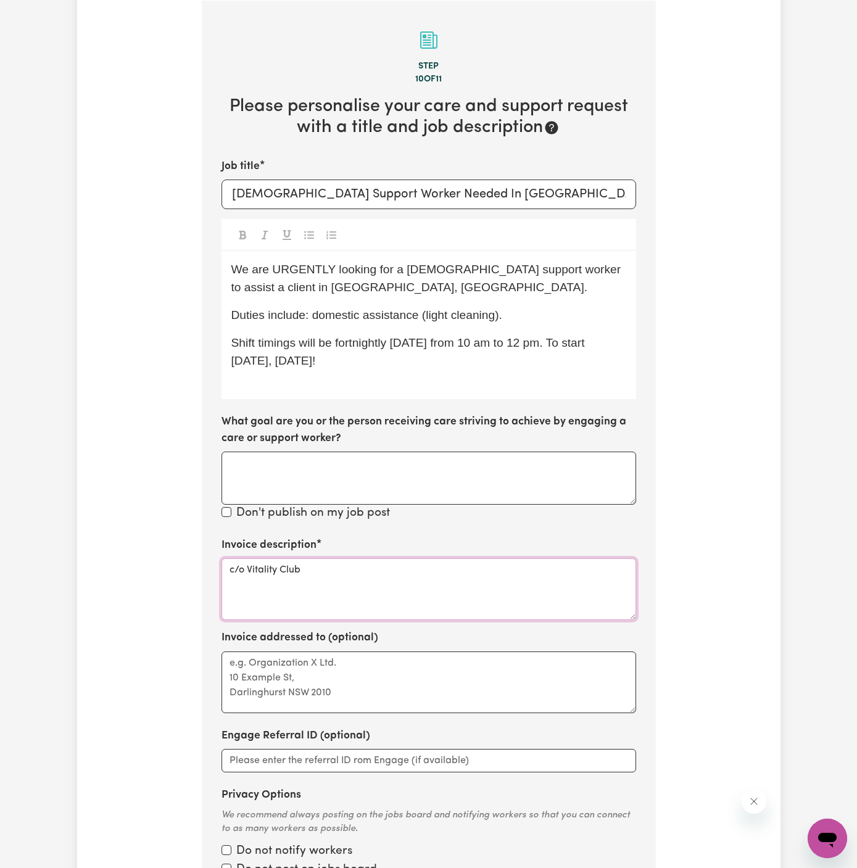
type textarea "c/o Vitality Club"
click at [386, 676] on textarea "Invoice addressed to (optional)" at bounding box center [429, 683] width 415 height 62
paste textarea "c/o Vitality Club"
type textarea "c/o Vitality Club"
click at [408, 373] on div "We are URGENTLY looking for a [DEMOGRAPHIC_DATA] support worker to assist a cli…" at bounding box center [429, 325] width 415 height 148
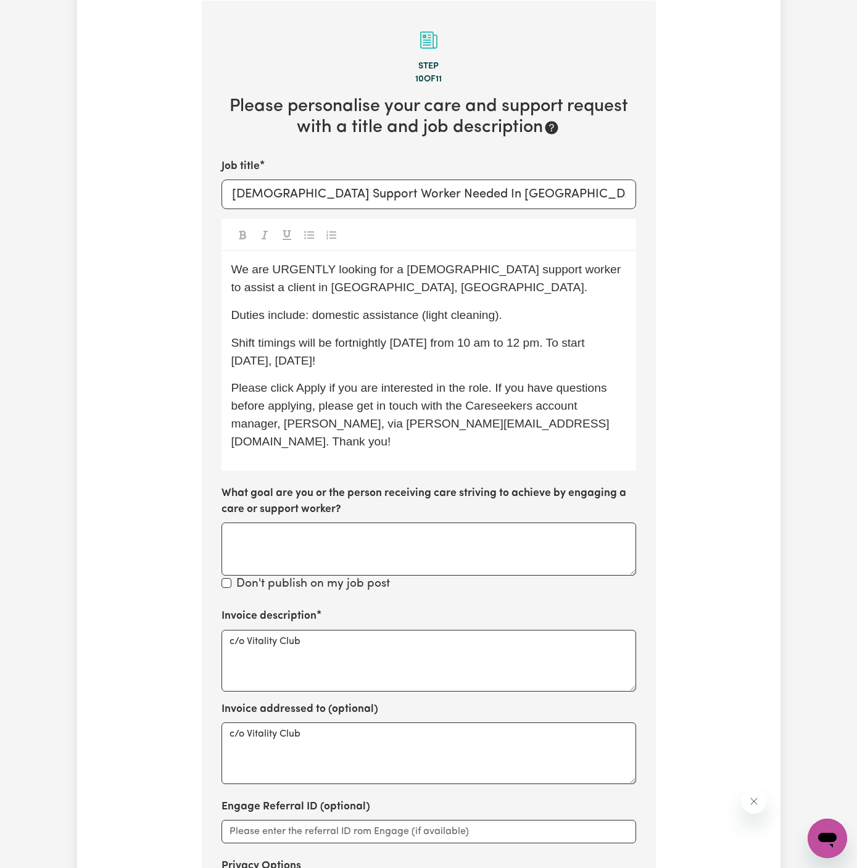
click at [352, 357] on span "Shift timings will be fortnightly [DATE] from 10 am to 12 pm. To start [DATE], …" at bounding box center [409, 351] width 357 height 31
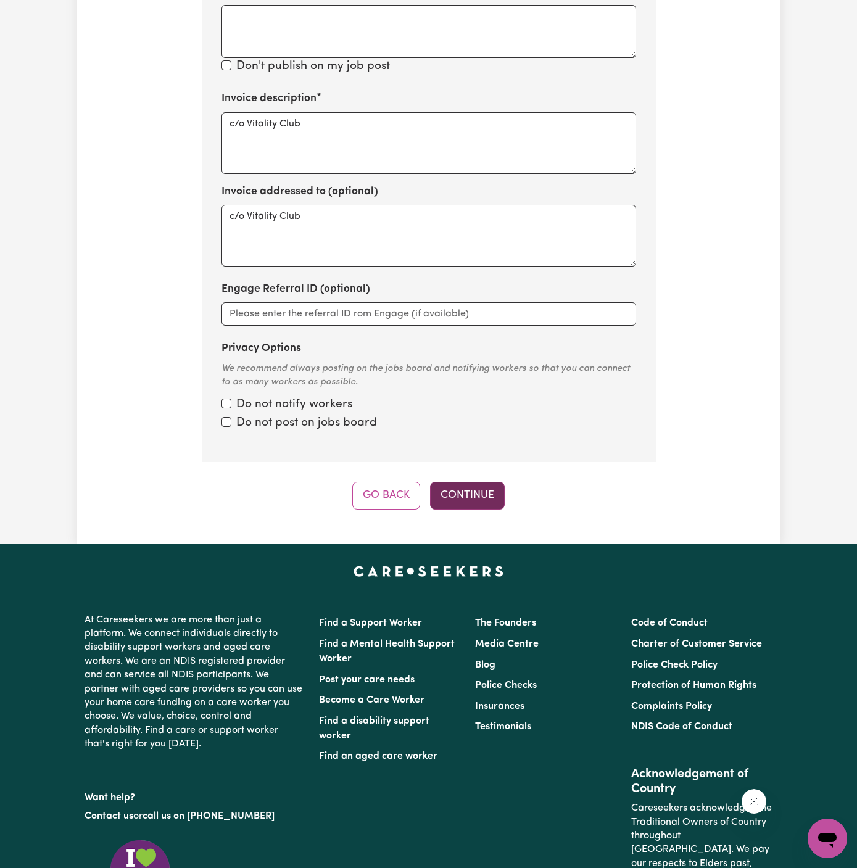
click at [471, 482] on button "Continue" at bounding box center [467, 495] width 75 height 27
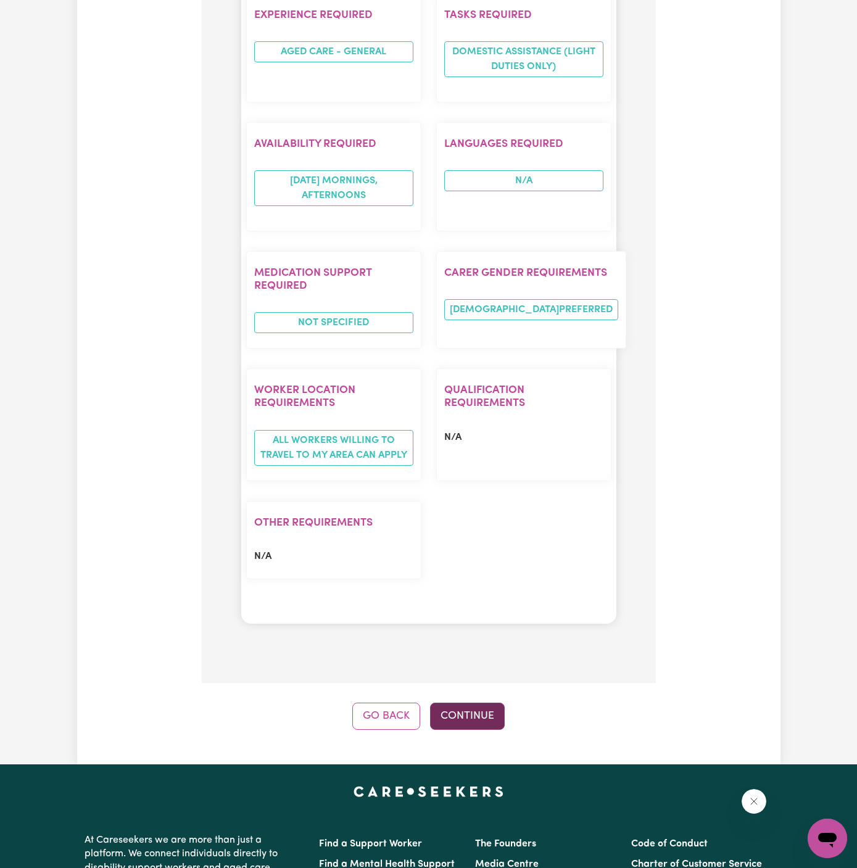
click at [471, 703] on button "Continue" at bounding box center [467, 716] width 75 height 27
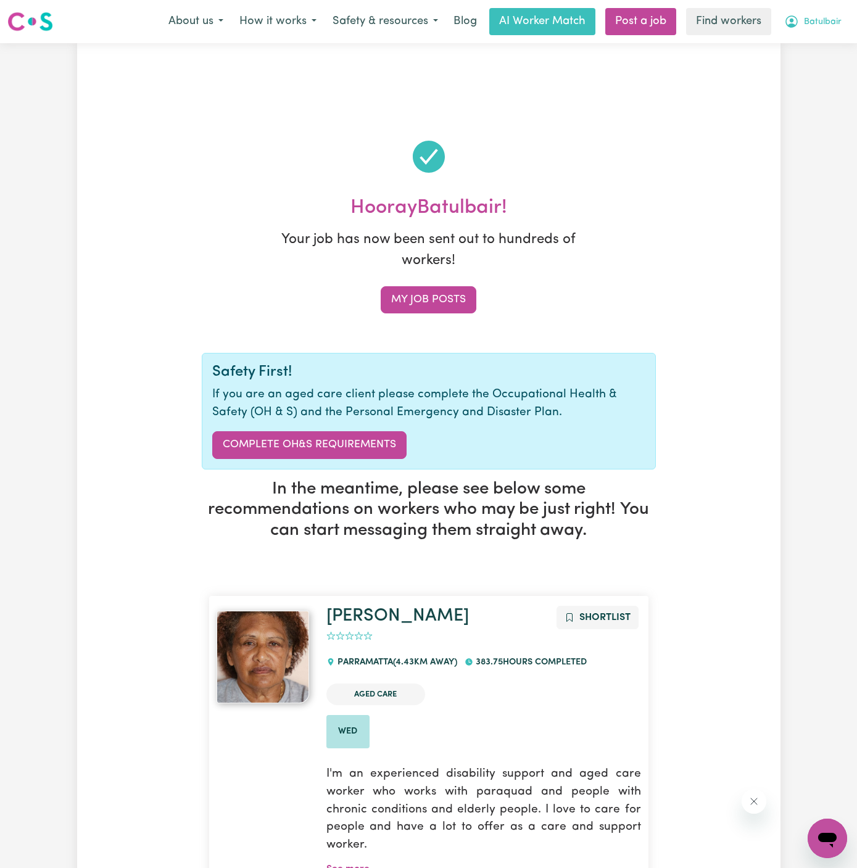
click at [832, 23] on span "Batulbair" at bounding box center [823, 22] width 38 height 14
click at [832, 45] on link "My Dashboard" at bounding box center [801, 47] width 98 height 23
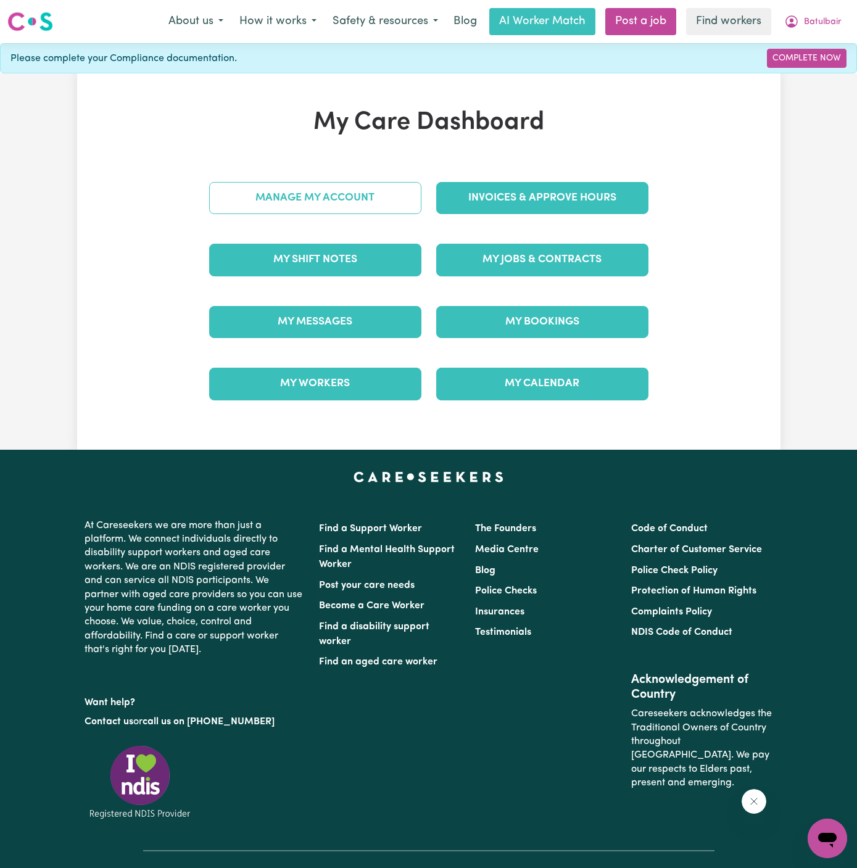
click at [372, 201] on link "Manage My Account" at bounding box center [315, 198] width 212 height 32
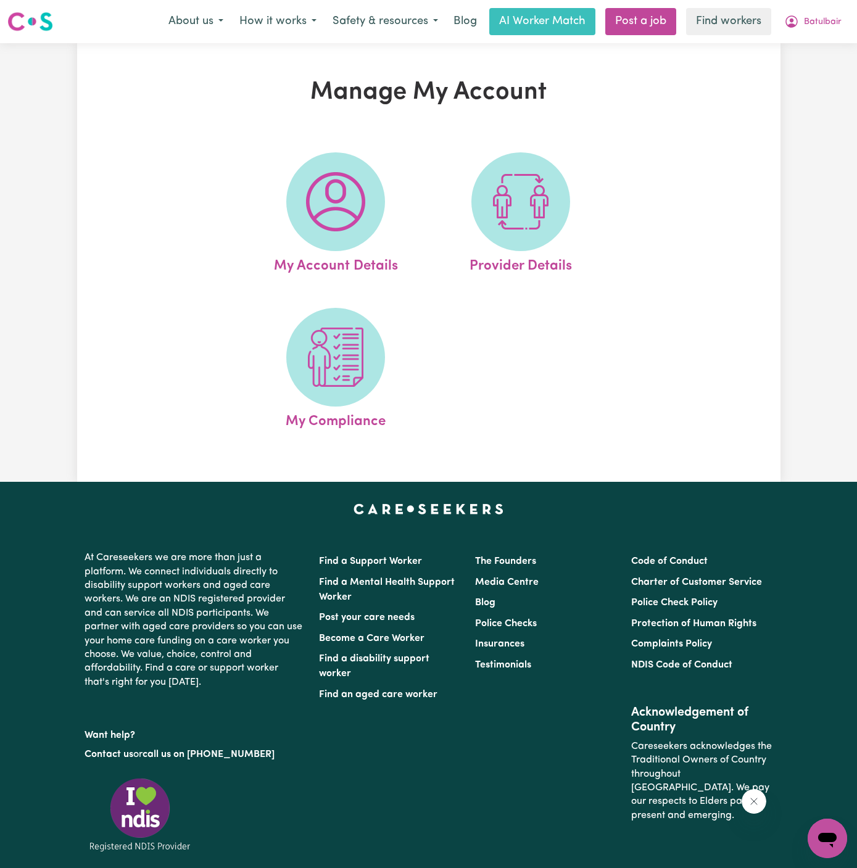
click at [372, 201] on span at bounding box center [335, 201] width 99 height 99
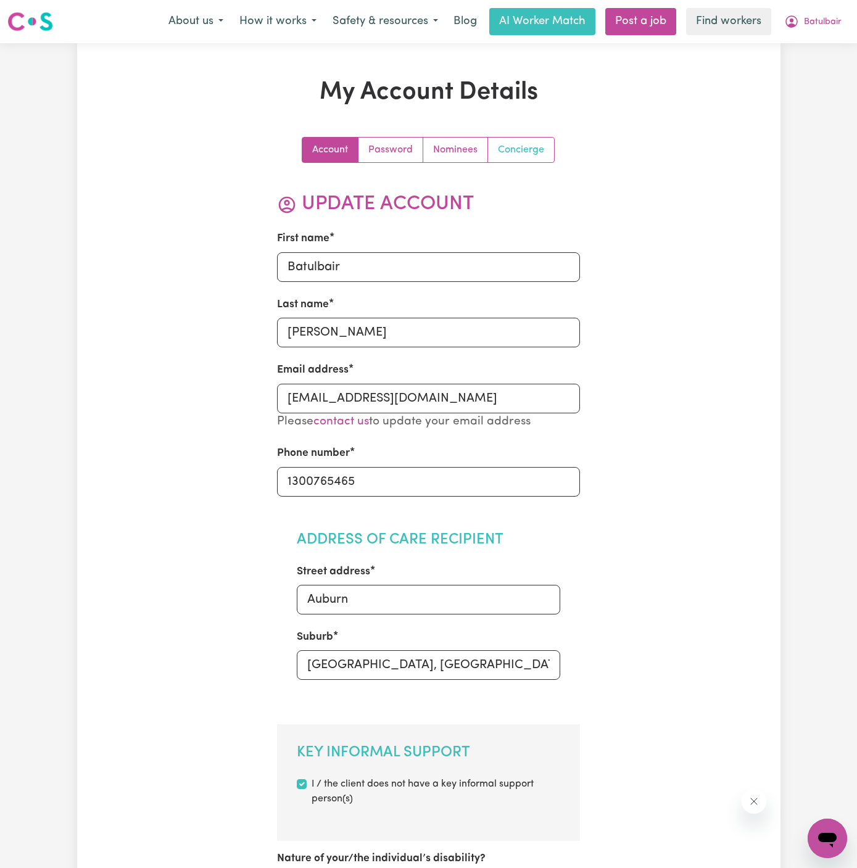
click at [536, 146] on link "Concierge" at bounding box center [521, 150] width 66 height 25
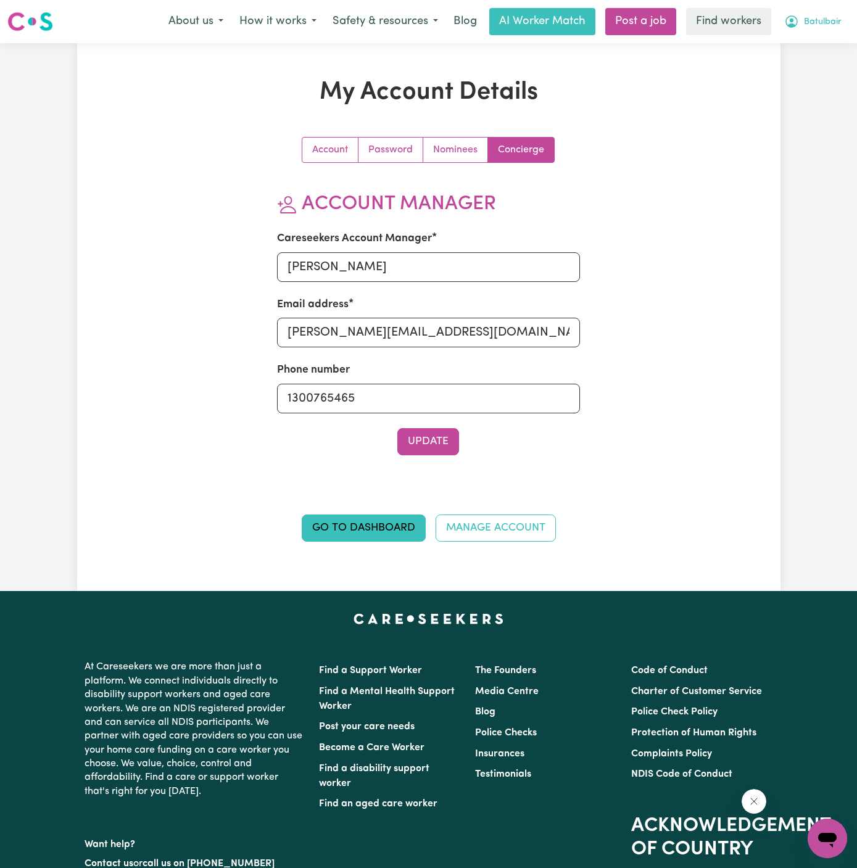
click at [826, 26] on span "Batulbair" at bounding box center [823, 22] width 38 height 14
click at [824, 42] on link "My Dashboard" at bounding box center [801, 47] width 98 height 23
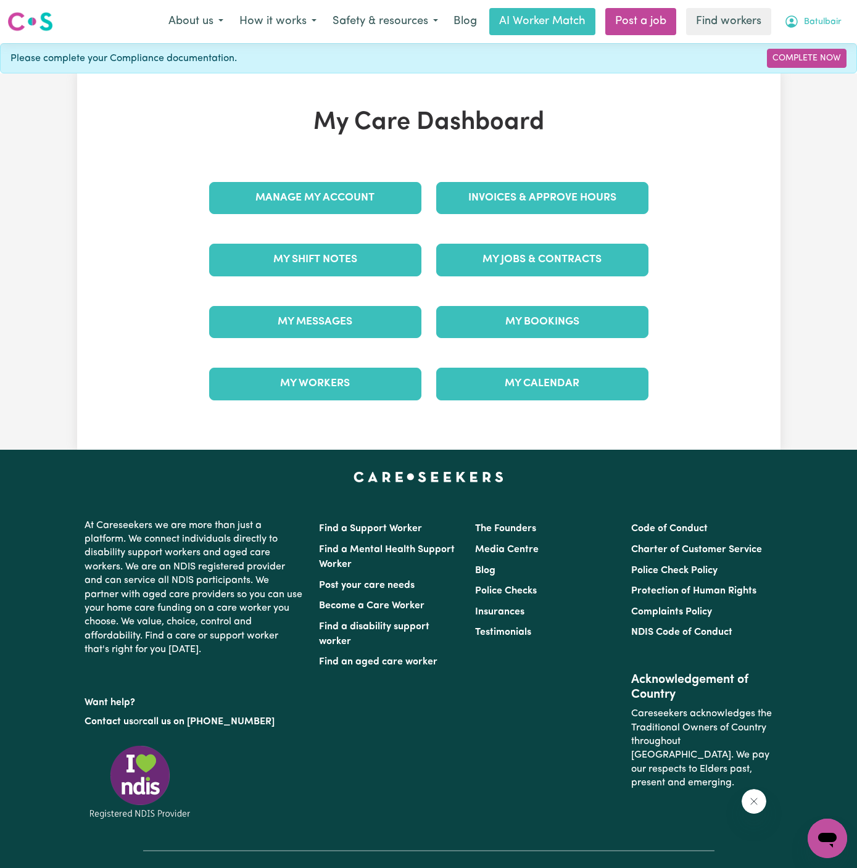
click at [813, 19] on span "Batulbair" at bounding box center [823, 22] width 38 height 14
click at [812, 63] on link "Logout" at bounding box center [801, 70] width 98 height 23
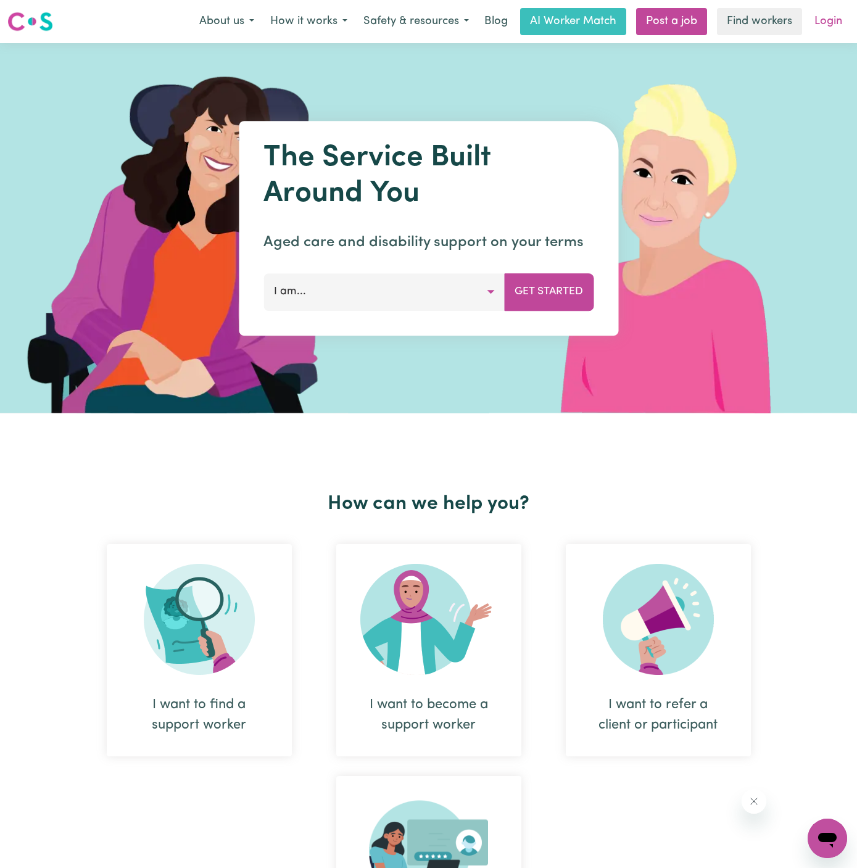
click at [837, 27] on link "Login" at bounding box center [828, 21] width 43 height 27
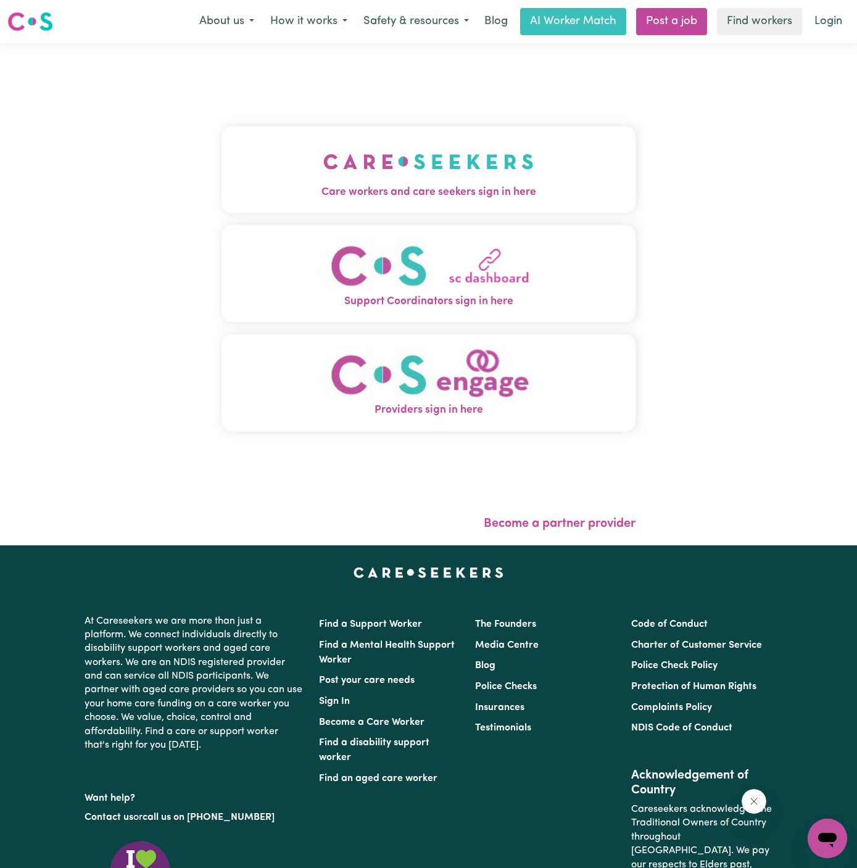
click at [383, 186] on span "Care workers and care seekers sign in here" at bounding box center [429, 193] width 414 height 16
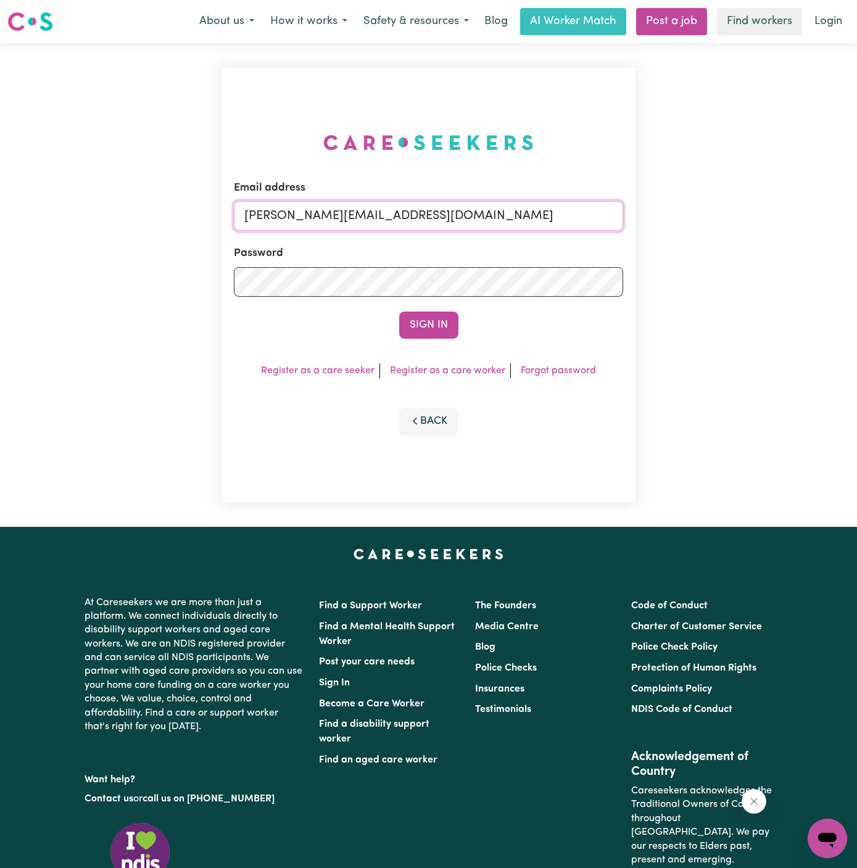
click at [521, 210] on input "[PERSON_NAME][EMAIL_ADDRESS][DOMAIN_NAME]" at bounding box center [428, 216] width 389 height 30
drag, startPoint x: 316, startPoint y: 218, endPoint x: 665, endPoint y: 218, distance: 349.3
click at [665, 218] on div "Email address [EMAIL_ADDRESS][DOMAIN_NAME] Password Sign In Register as a care …" at bounding box center [428, 285] width 857 height 484
click at [427, 331] on button "Sign In" at bounding box center [428, 325] width 59 height 27
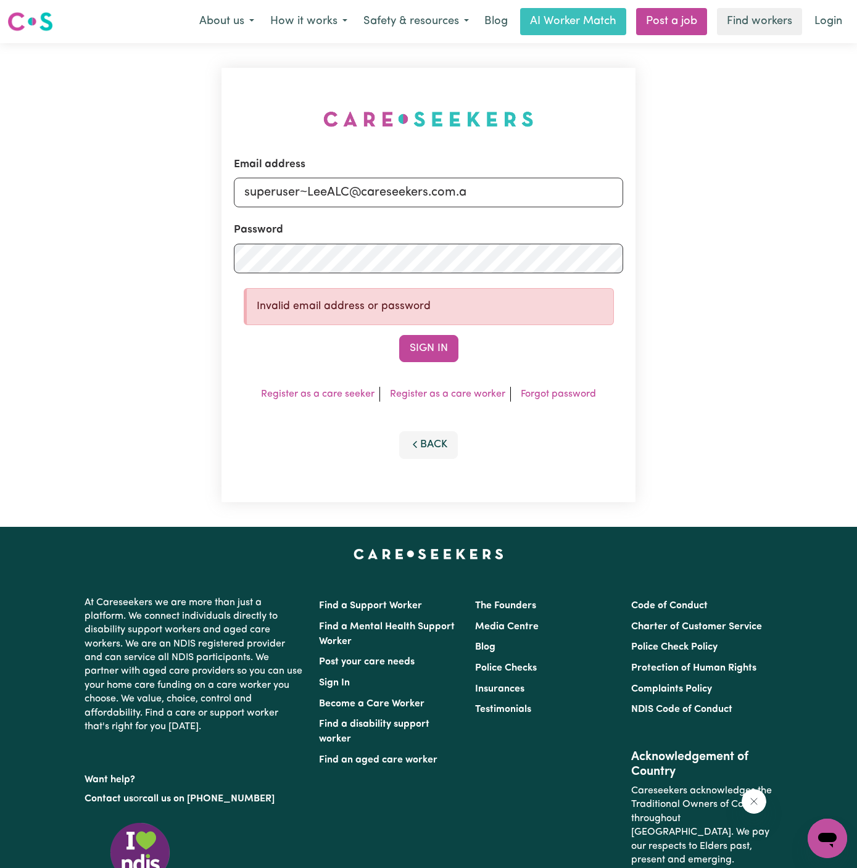
click at [500, 219] on form "Email address superuser~LeeALC@careseekers.com.a Password Invalid email address…" at bounding box center [428, 260] width 389 height 206
click at [513, 202] on input "superuser~LeeALC@careseekers.com.a" at bounding box center [428, 193] width 389 height 30
type input "[EMAIL_ADDRESS][DOMAIN_NAME]"
click at [399, 335] on button "Sign In" at bounding box center [428, 348] width 59 height 27
